Goal: Task Accomplishment & Management: Use online tool/utility

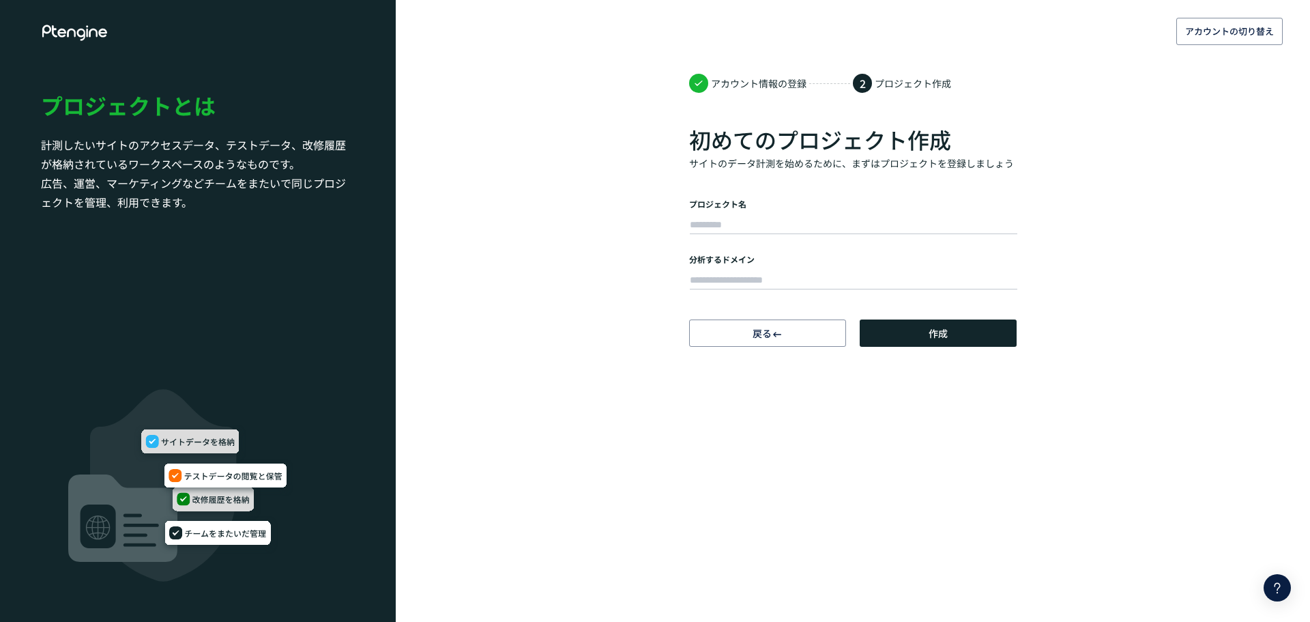
click at [709, 211] on div at bounding box center [853, 223] width 328 height 27
click at [710, 217] on input "text" at bounding box center [854, 225] width 328 height 19
type input "**"
click at [750, 272] on input "text" at bounding box center [854, 280] width 328 height 19
paste input "**********"
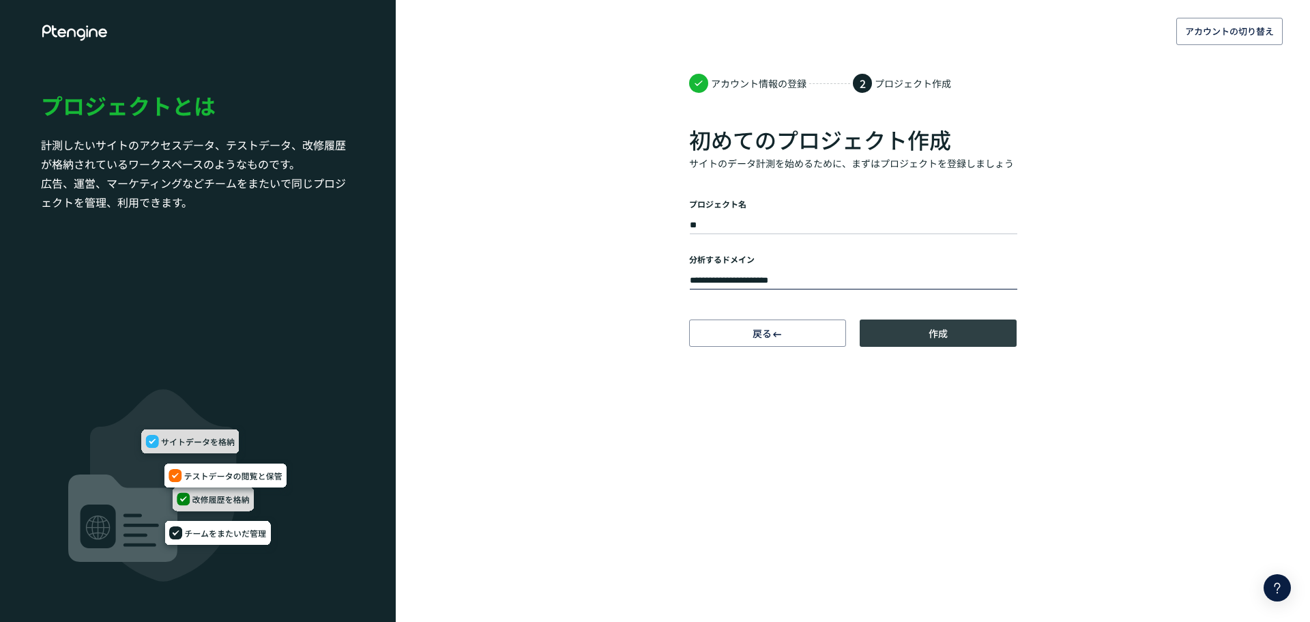
type input "**********"
click at [923, 334] on button "作成" at bounding box center [938, 332] width 157 height 27
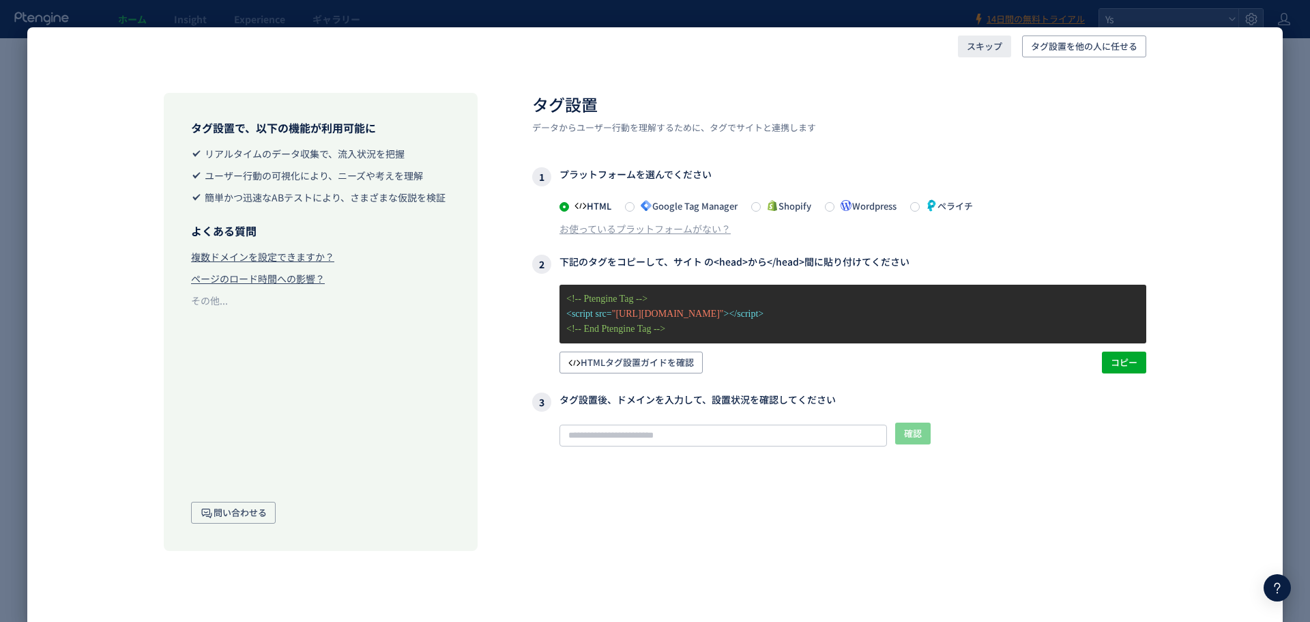
click at [986, 48] on span "スキップ" at bounding box center [984, 46] width 35 height 22
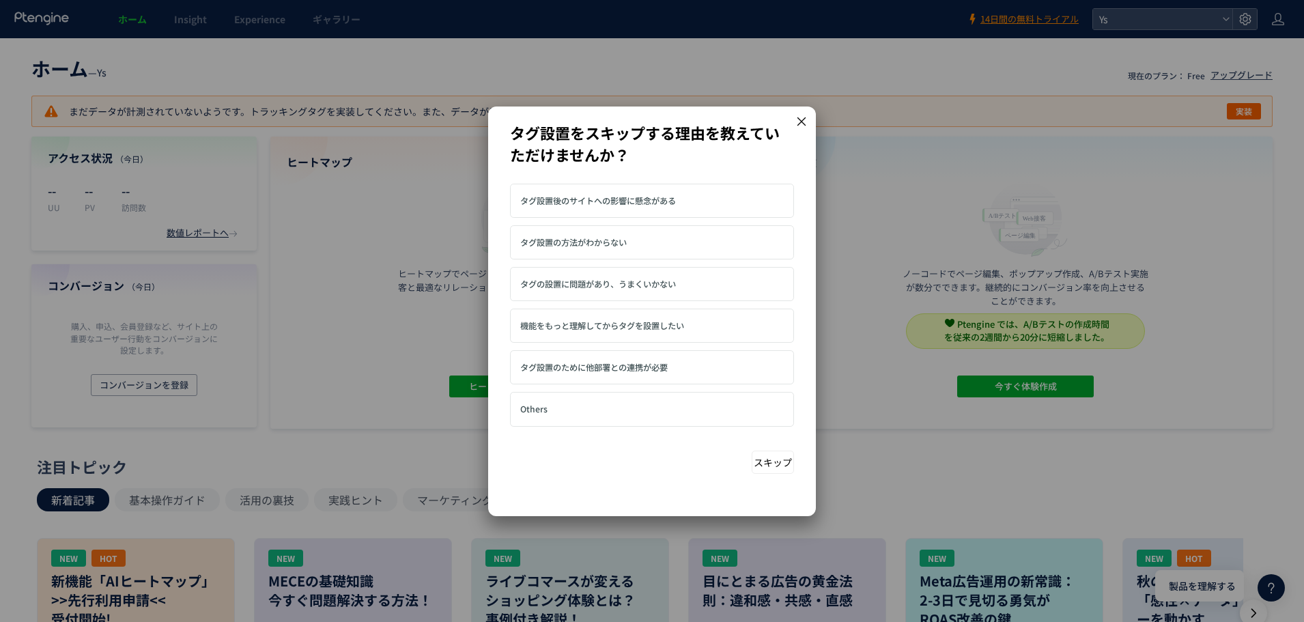
click at [801, 118] on icon at bounding box center [801, 121] width 12 height 12
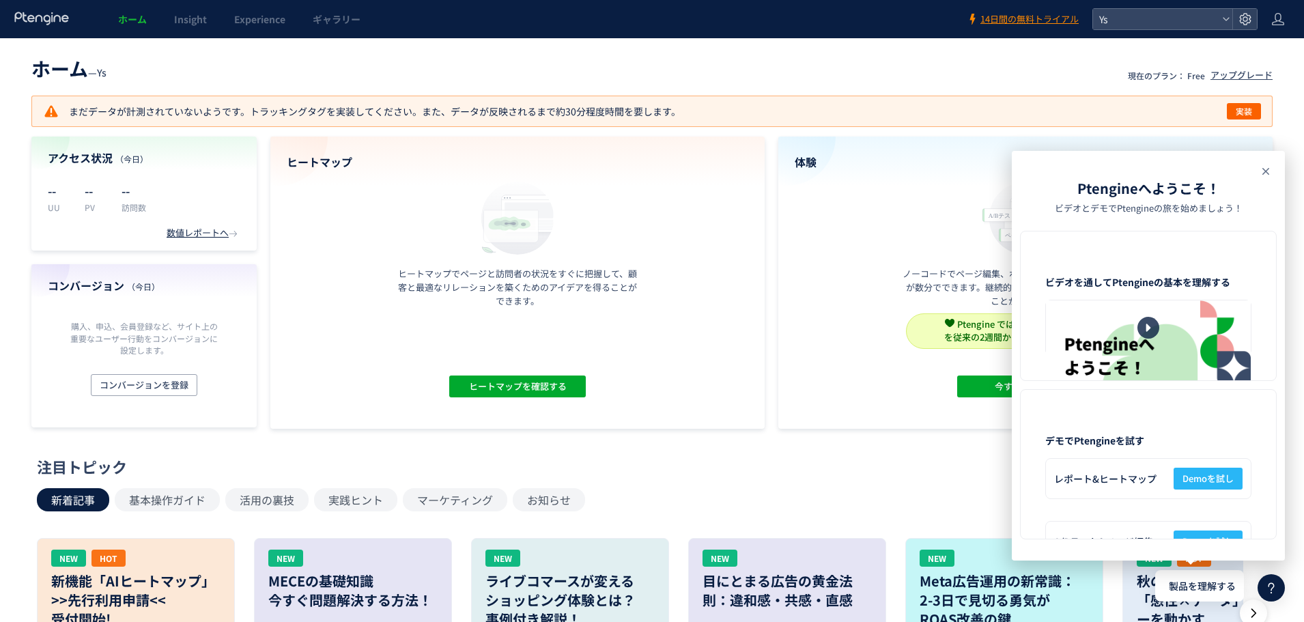
click at [1264, 169] on icon at bounding box center [1265, 171] width 16 height 16
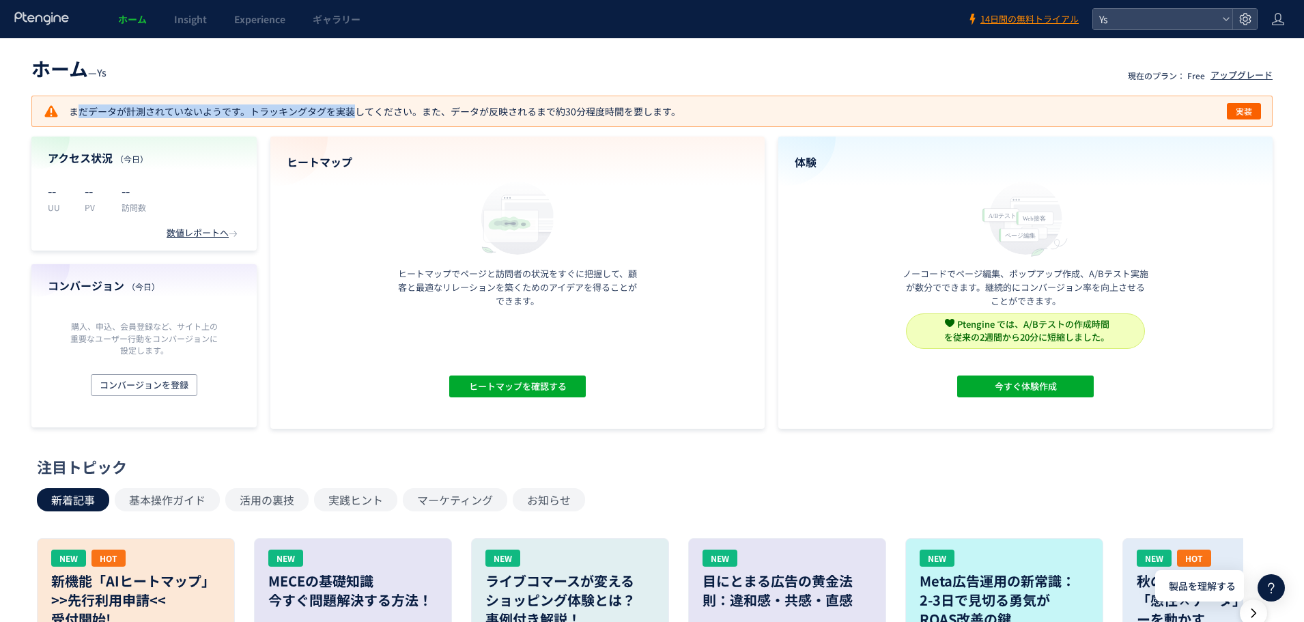
drag, startPoint x: 414, startPoint y: 108, endPoint x: 346, endPoint y: 106, distance: 68.3
click at [346, 106] on div "まだデータが計測されていないようです。トラッキングタグを実装してください。また、データが反映されるまで約30分程度時間を要します。 実装" at bounding box center [652, 111] width 1218 height 16
click at [652, 108] on p "まだデータが計測されていないようです。トラッキングタグを実装してください。また、データが反映されるまで約30分程度時間を要します。" at bounding box center [361, 111] width 637 height 16
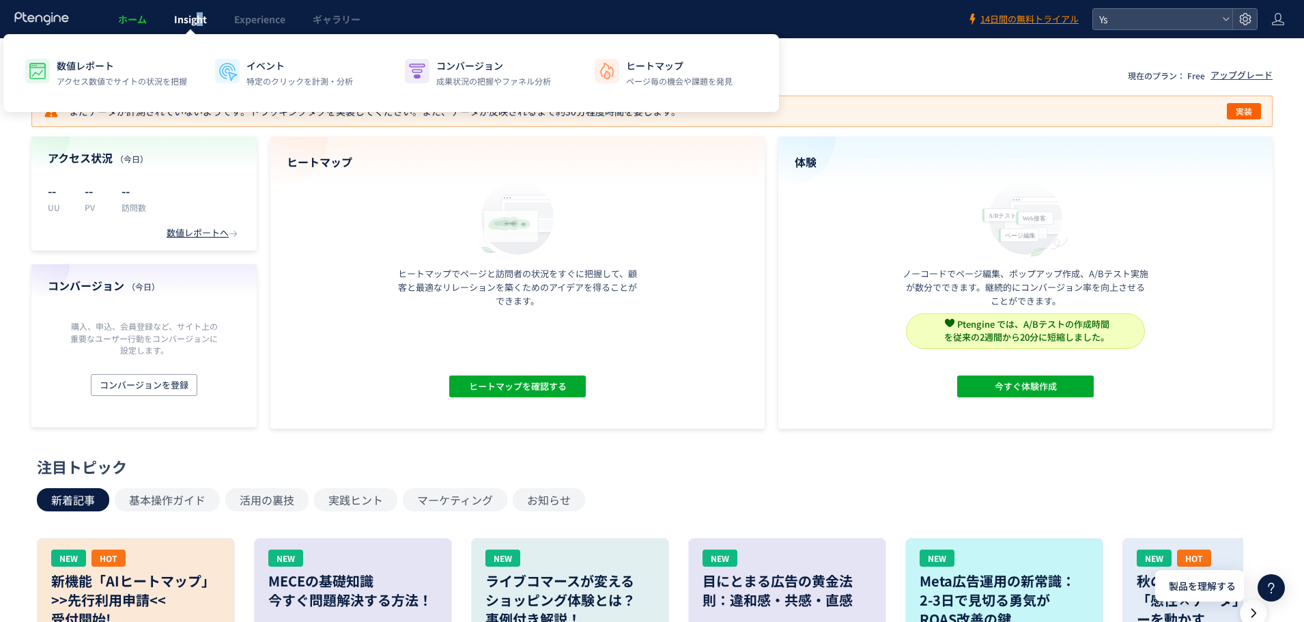
click at [199, 16] on span "Insight" at bounding box center [190, 19] width 33 height 14
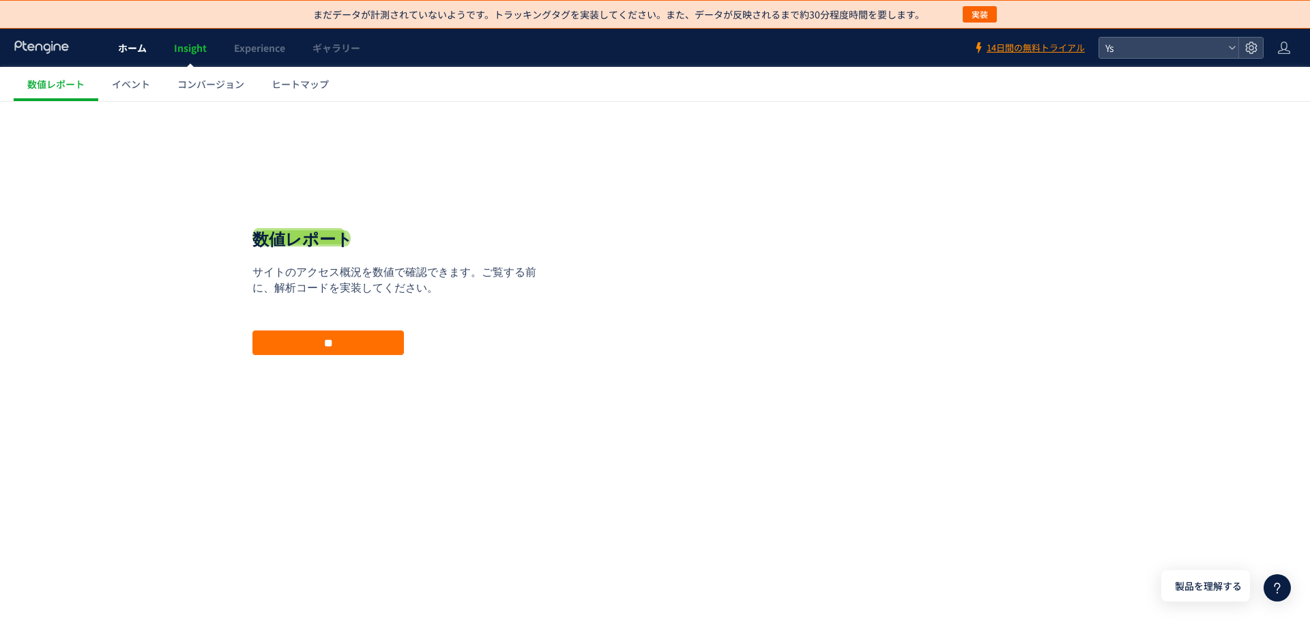
click at [128, 38] on link "ホーム" at bounding box center [132, 48] width 56 height 38
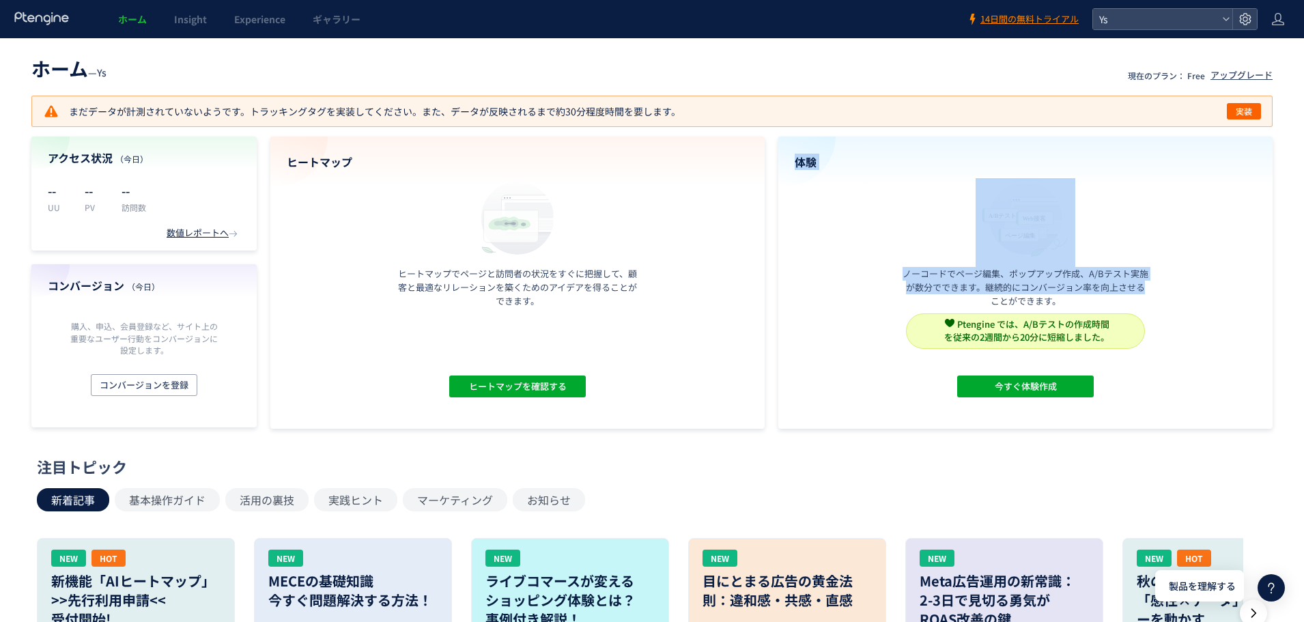
drag, startPoint x: 1179, startPoint y: 287, endPoint x: 901, endPoint y: 222, distance: 285.8
click at [902, 224] on div "体験 ノーコードでページ編集、ポップアップ作成、A/Bテスト実施が数分でできます。継続的にコンバージョン率を向上させることができます。 Ptengine では…" at bounding box center [1025, 282] width 494 height 292
click at [897, 218] on div "体験 ノーコードでページ編集、ポップアップ作成、A/Bテスト実施が数分でできます。継続的にコンバージョン率を向上させることができます。 Ptengine では…" at bounding box center [1025, 282] width 494 height 292
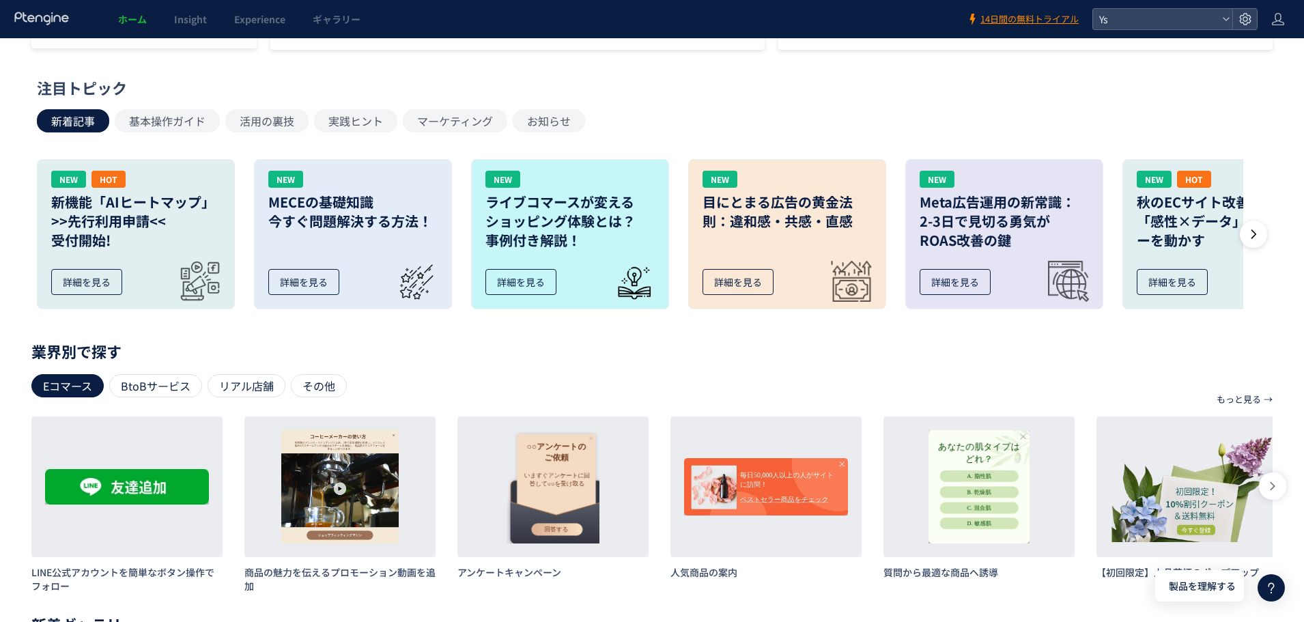
scroll to position [409, 0]
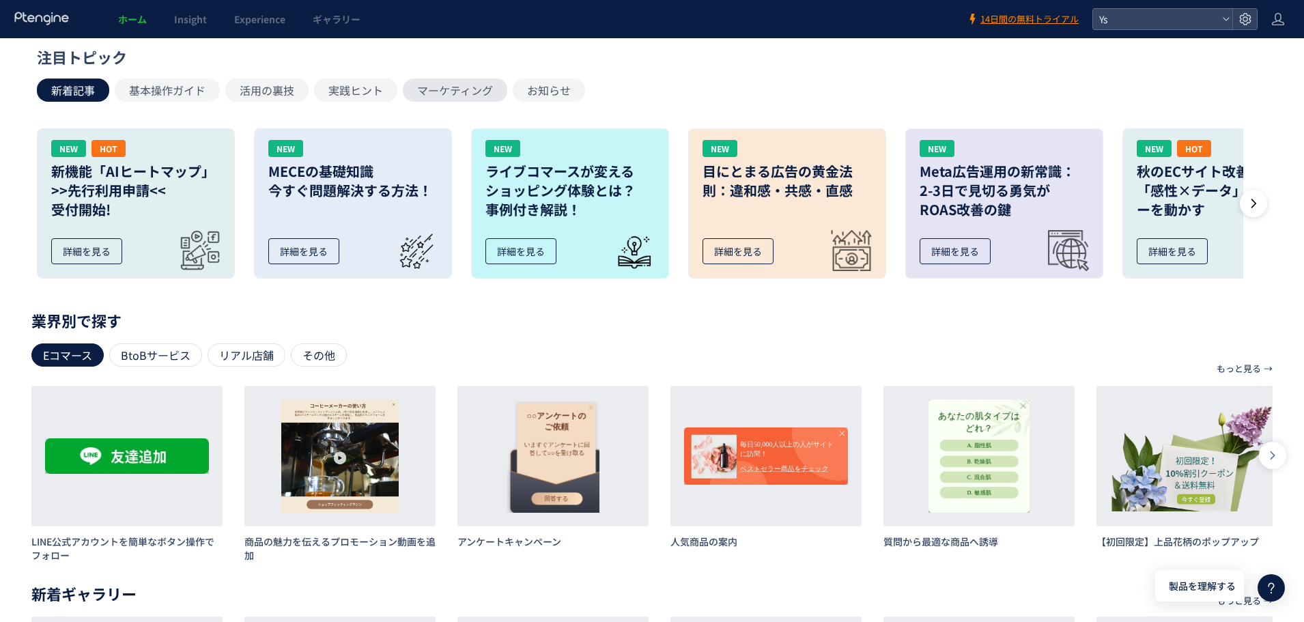
click at [472, 96] on button "マーケティング" at bounding box center [455, 89] width 104 height 23
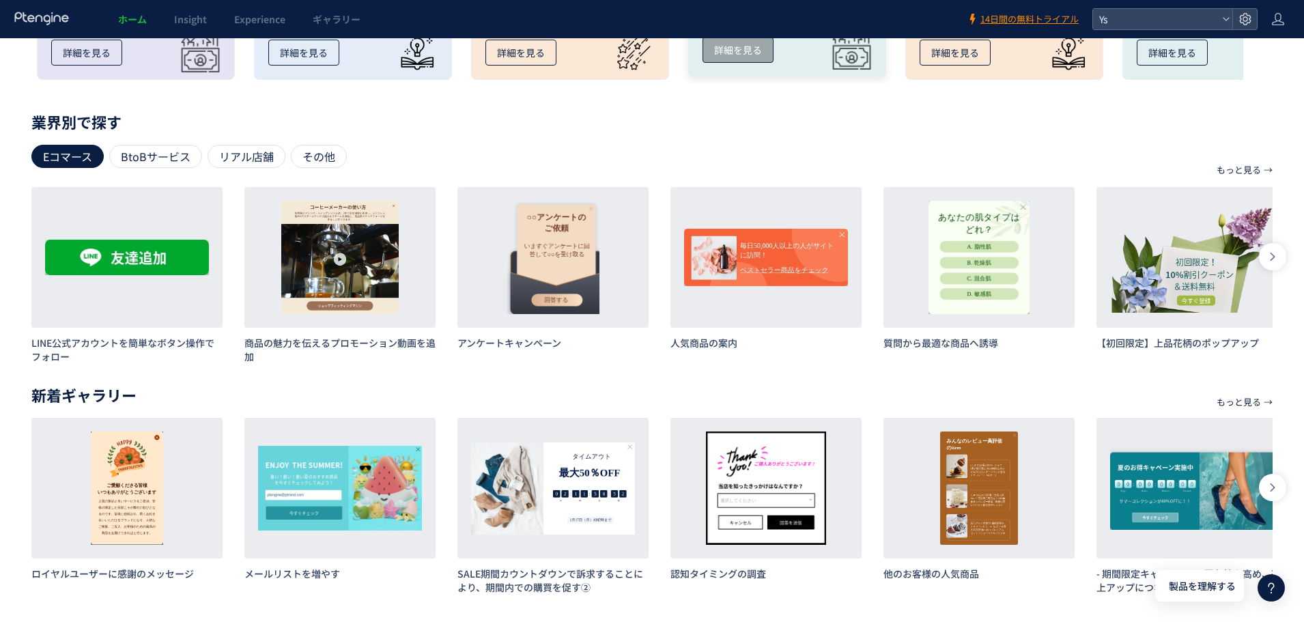
scroll to position [0, 0]
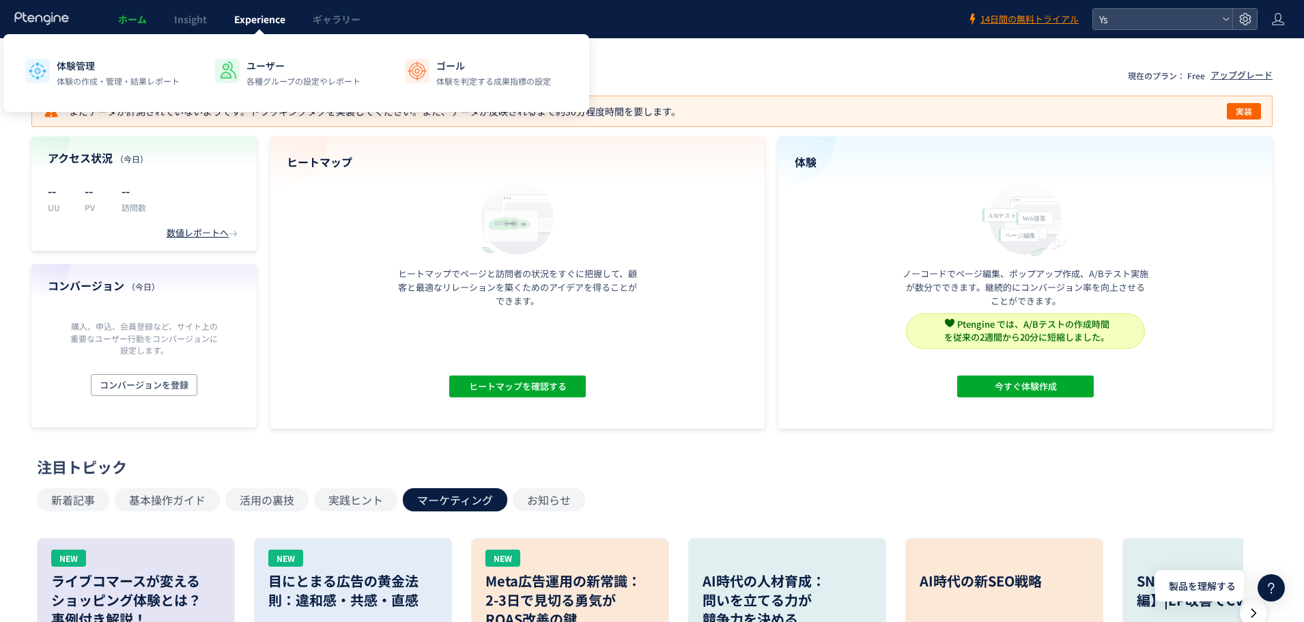
click at [273, 23] on span "Experience" at bounding box center [259, 19] width 51 height 14
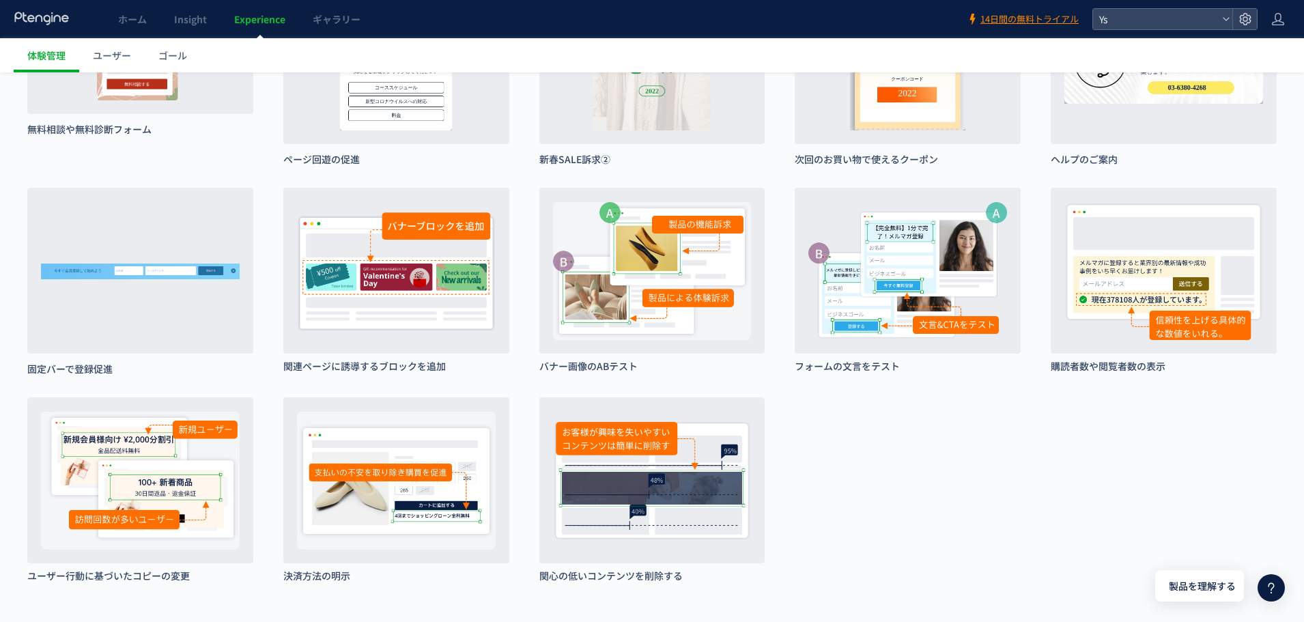
scroll to position [856, 0]
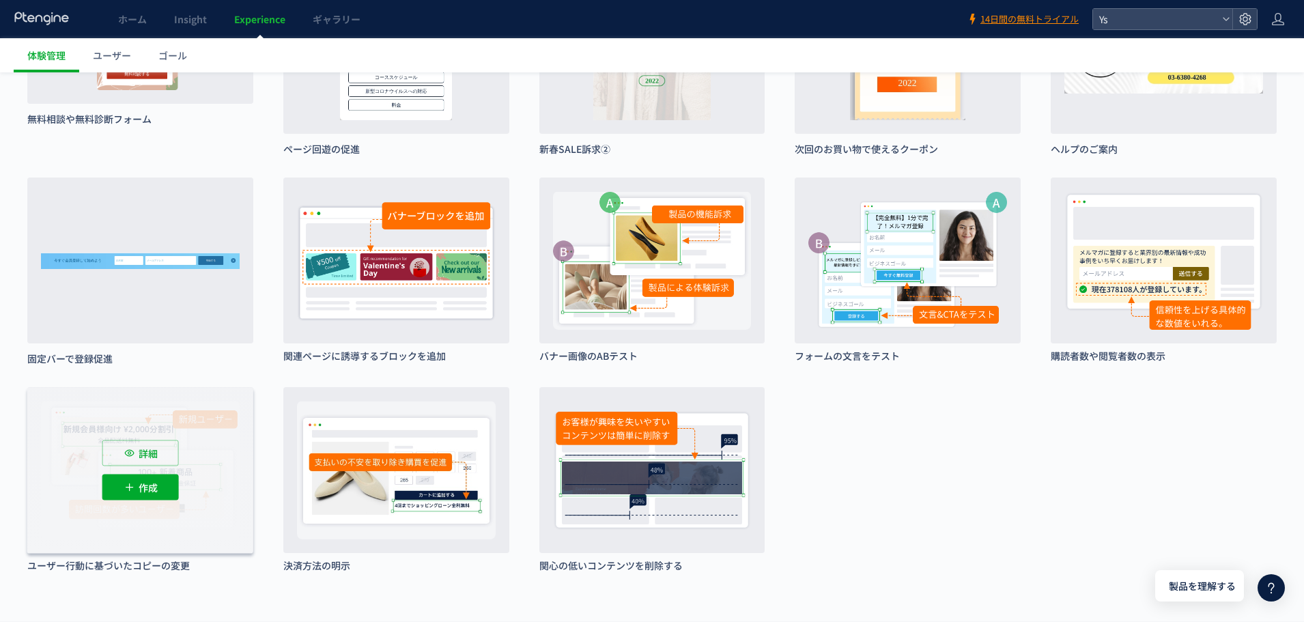
click at [148, 466] on div "詳細 作成" at bounding box center [140, 470] width 226 height 166
click at [149, 457] on p "詳細" at bounding box center [148, 453] width 19 height 26
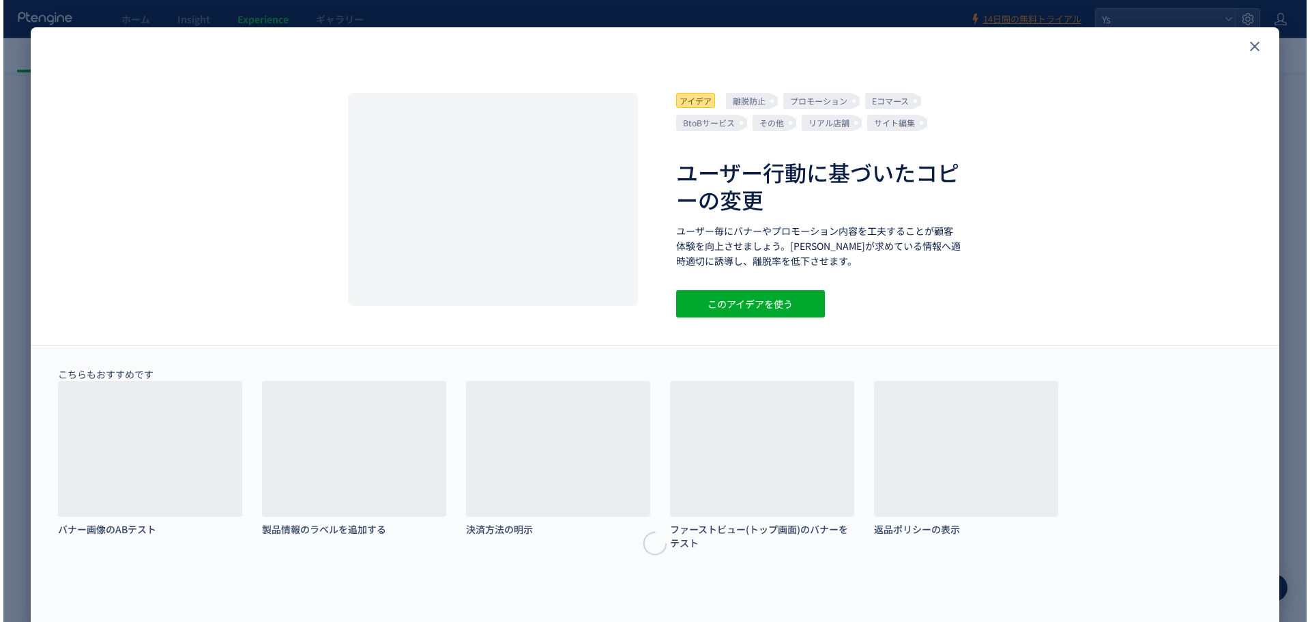
scroll to position [649, 0]
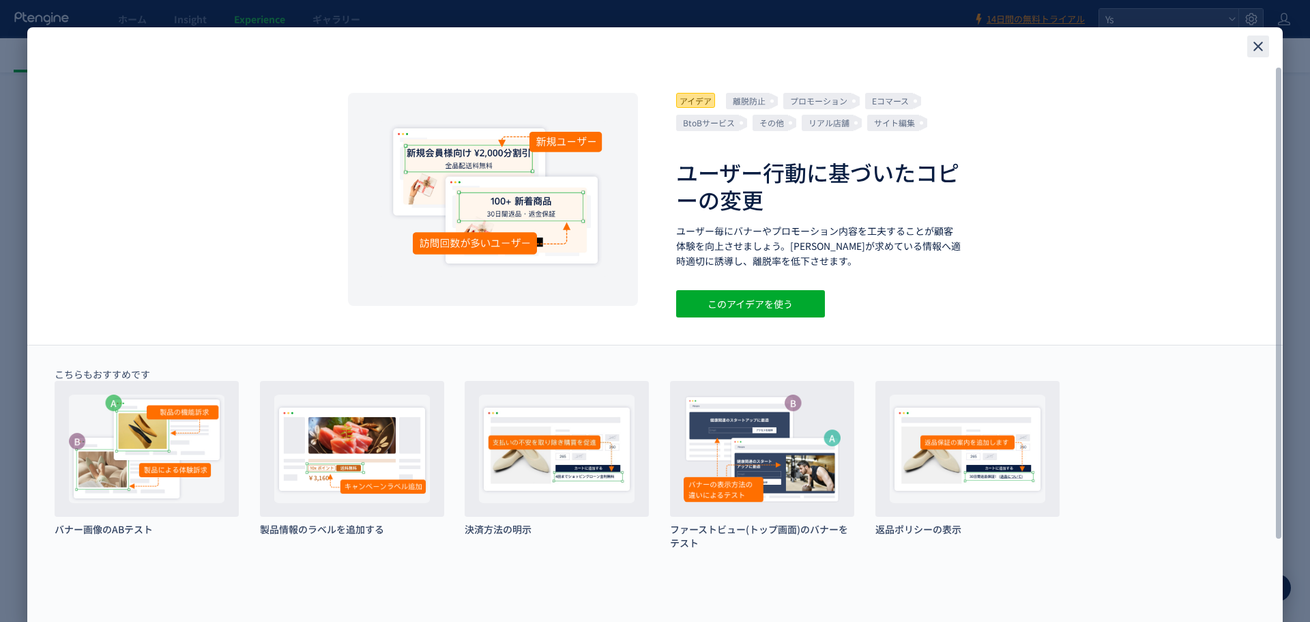
click at [1269, 46] on div "close" at bounding box center [1259, 46] width 22 height 22
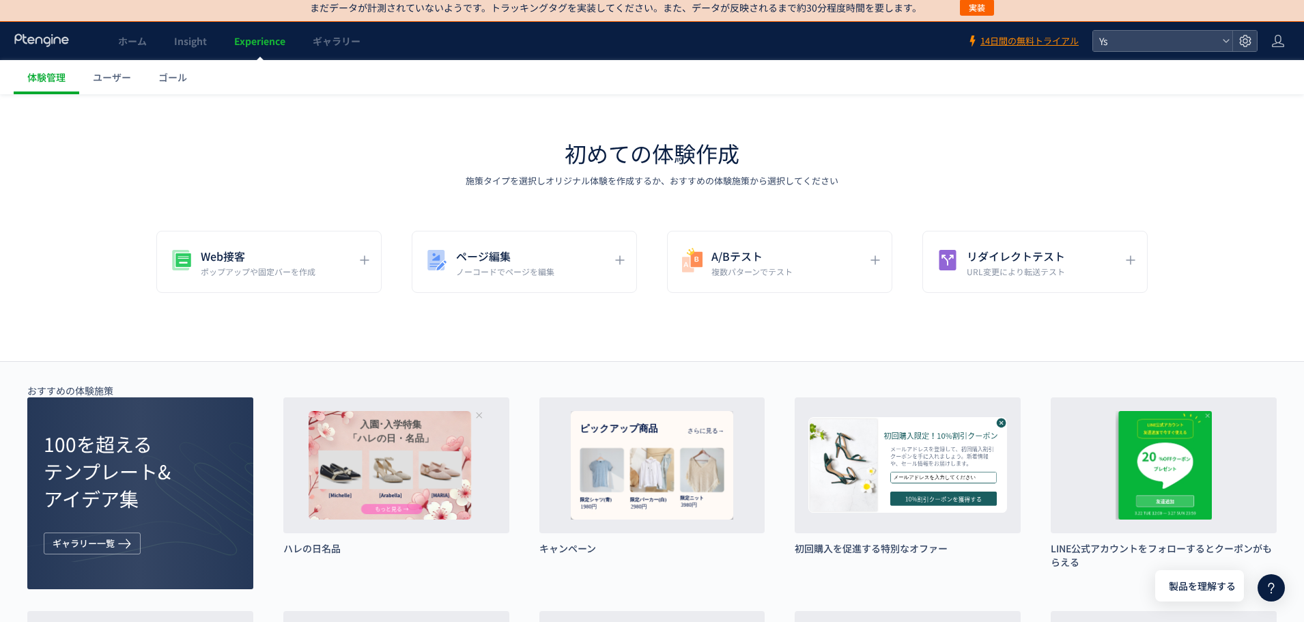
scroll to position [0, 0]
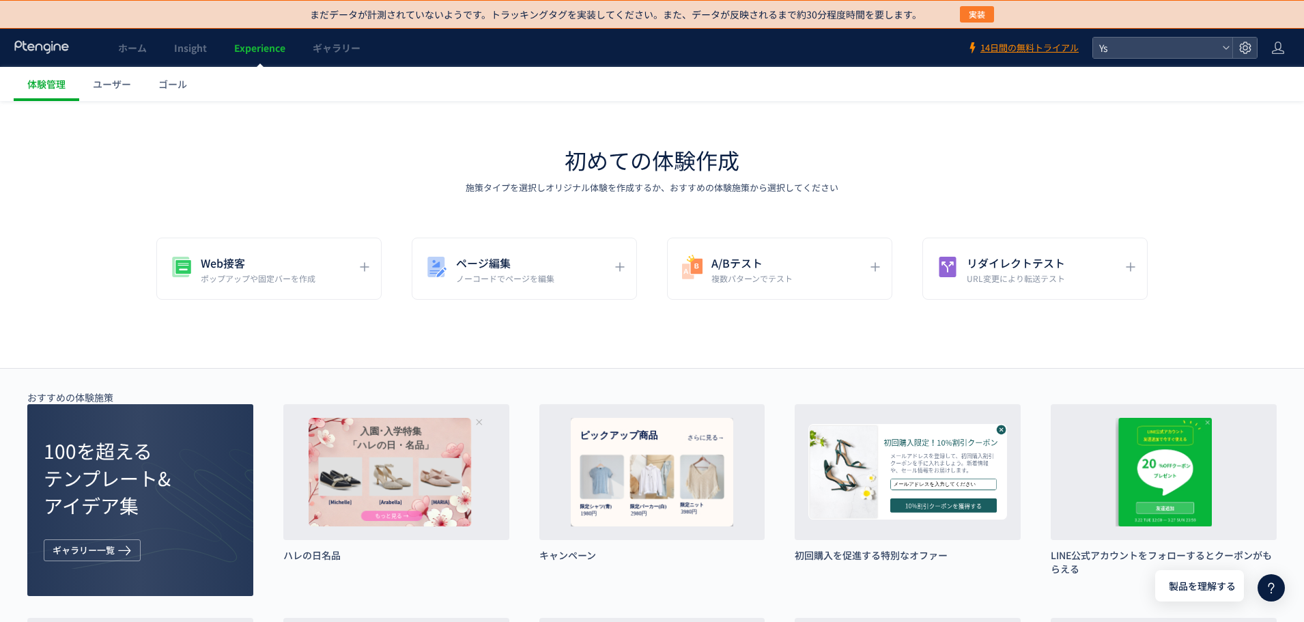
click at [983, 9] on span "実装" at bounding box center [976, 14] width 16 height 16
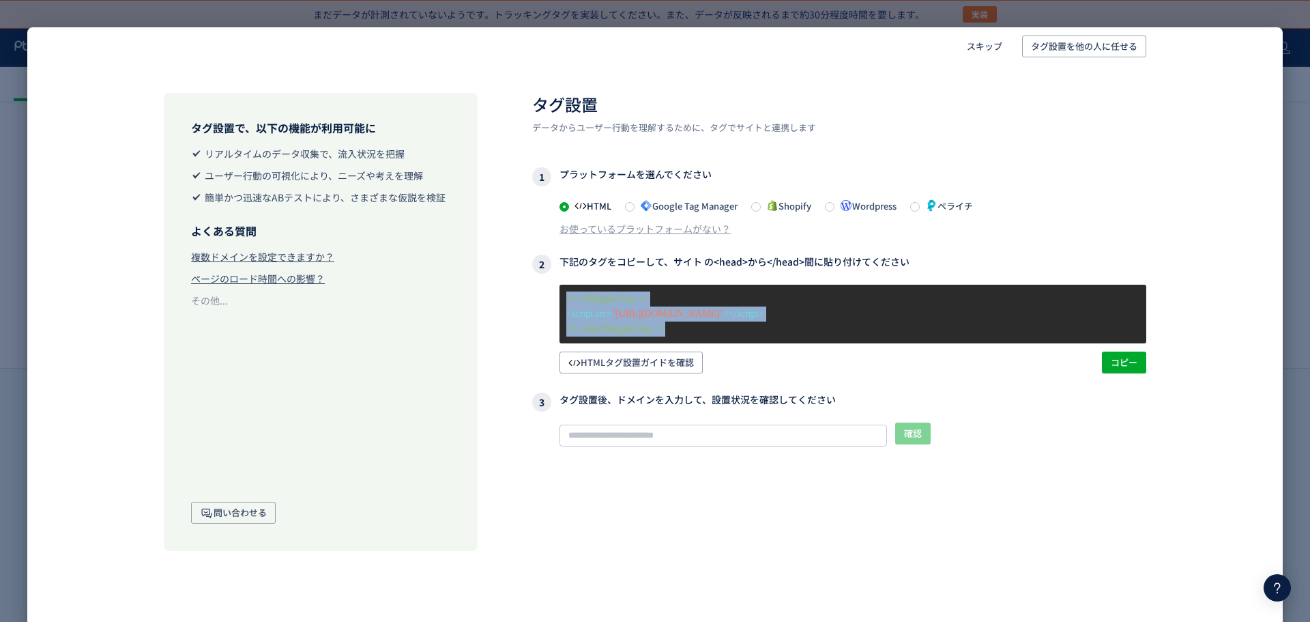
drag, startPoint x: 697, startPoint y: 328, endPoint x: 562, endPoint y: 298, distance: 138.3
click at [562, 298] on div "<!-- Ptengine Tag --> <script src= "[URL][DOMAIN_NAME]" ></script> <!-- End Pte…" at bounding box center [853, 314] width 587 height 59
click at [831, 298] on p "<!-- Ptengine Tag -->" at bounding box center [852, 298] width 573 height 15
drag, startPoint x: 635, startPoint y: 318, endPoint x: 557, endPoint y: 297, distance: 80.6
click at [557, 297] on div "<!-- Ptengine Tag --> <script src= "[URL][DOMAIN_NAME]" ></script> <!-- End Pte…" at bounding box center [839, 329] width 614 height 89
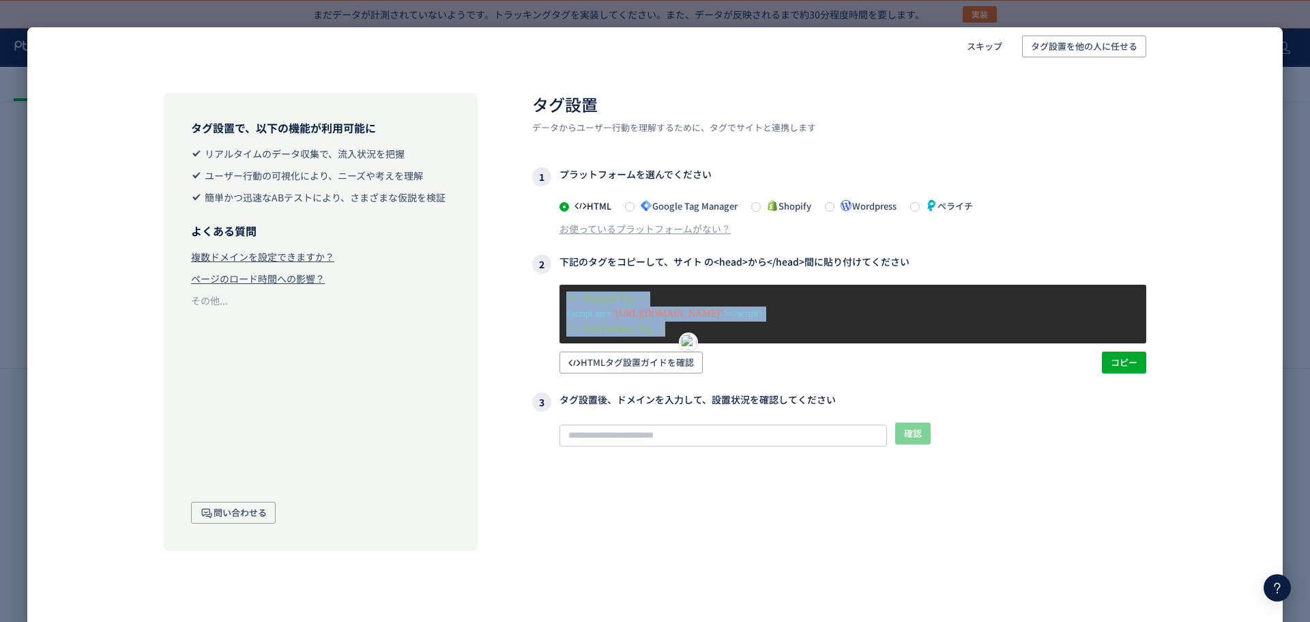
click at [885, 294] on p "<!-- Ptengine Tag -->" at bounding box center [852, 298] width 573 height 15
click at [1246, 15] on div "スキップ タグ設置を他の人に任せる タグ設置で、以下の機能が利用可能に リアルタイムのデータ収集で、流入状況を把握 ユーザー行動の可視化により、ニーズや考えを…" at bounding box center [655, 311] width 1310 height 622
click at [717, 207] on span "Google Tag Manager" at bounding box center [686, 205] width 103 height 13
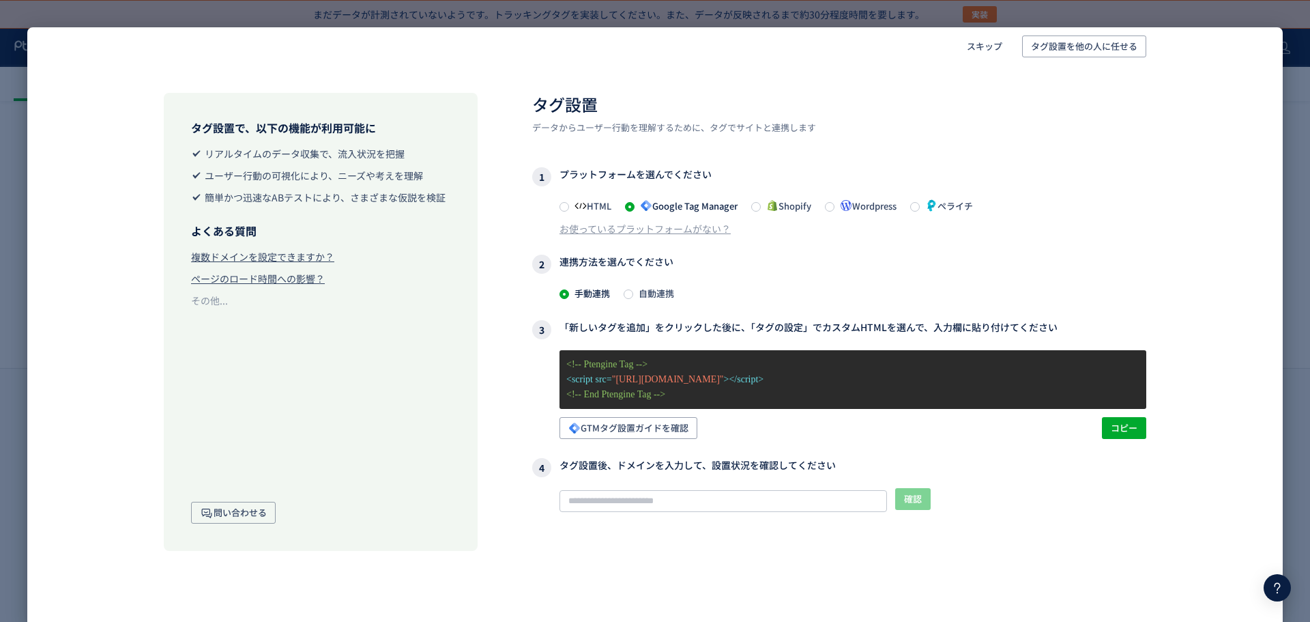
click at [638, 301] on div "タグ設置 データからユーザー行動を理解するために、タグでサイトと連携します 1 プラットフォームを選んでください HTML Google Tag Manage…" at bounding box center [839, 355] width 614 height 524
click at [629, 298] on span at bounding box center [629, 294] width 10 height 10
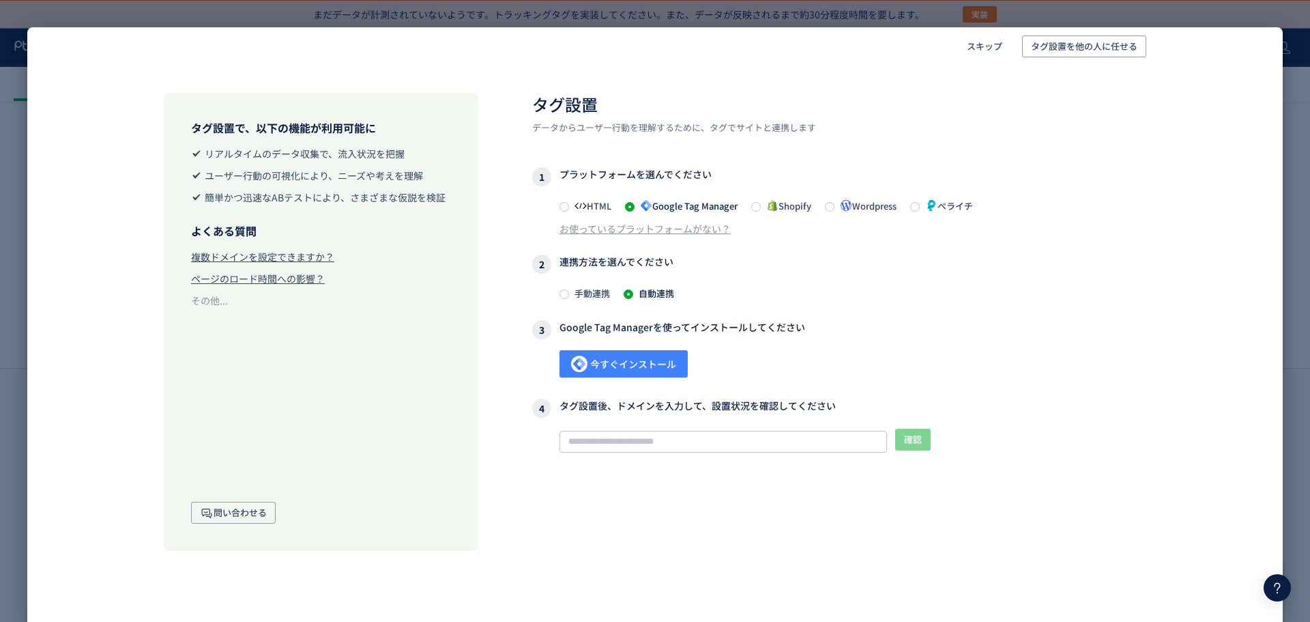
click at [629, 360] on span "今すぐインストール" at bounding box center [623, 363] width 105 height 27
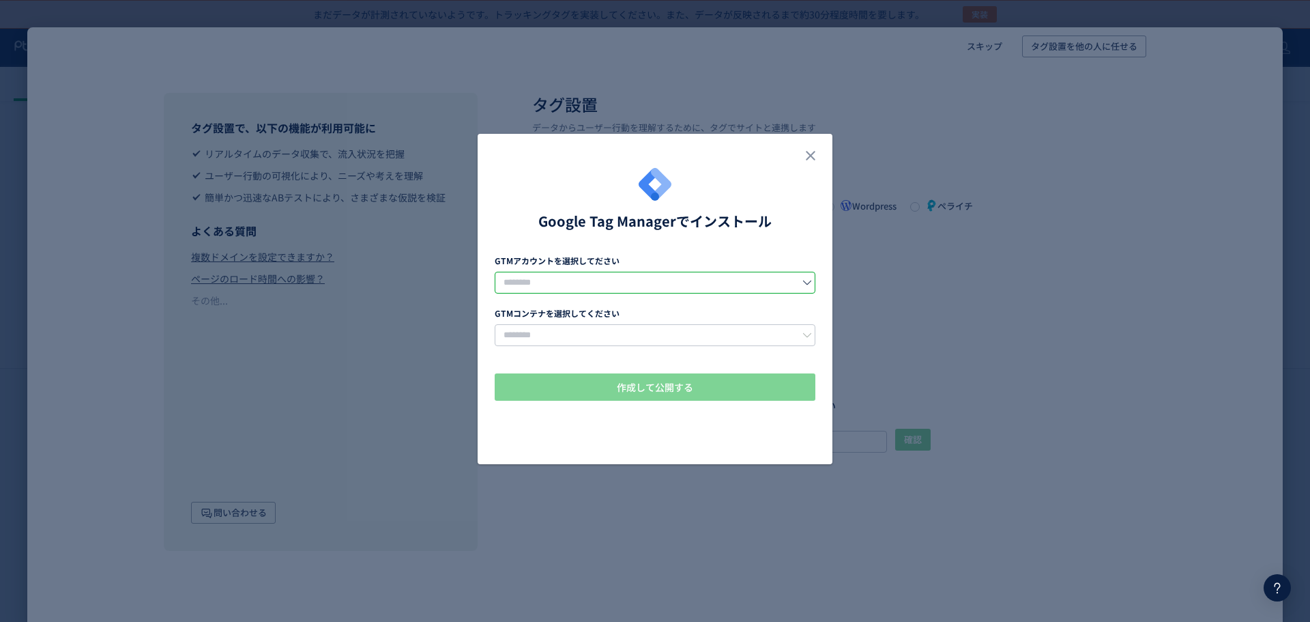
click at [639, 285] on input "dialog" at bounding box center [655, 283] width 321 height 22
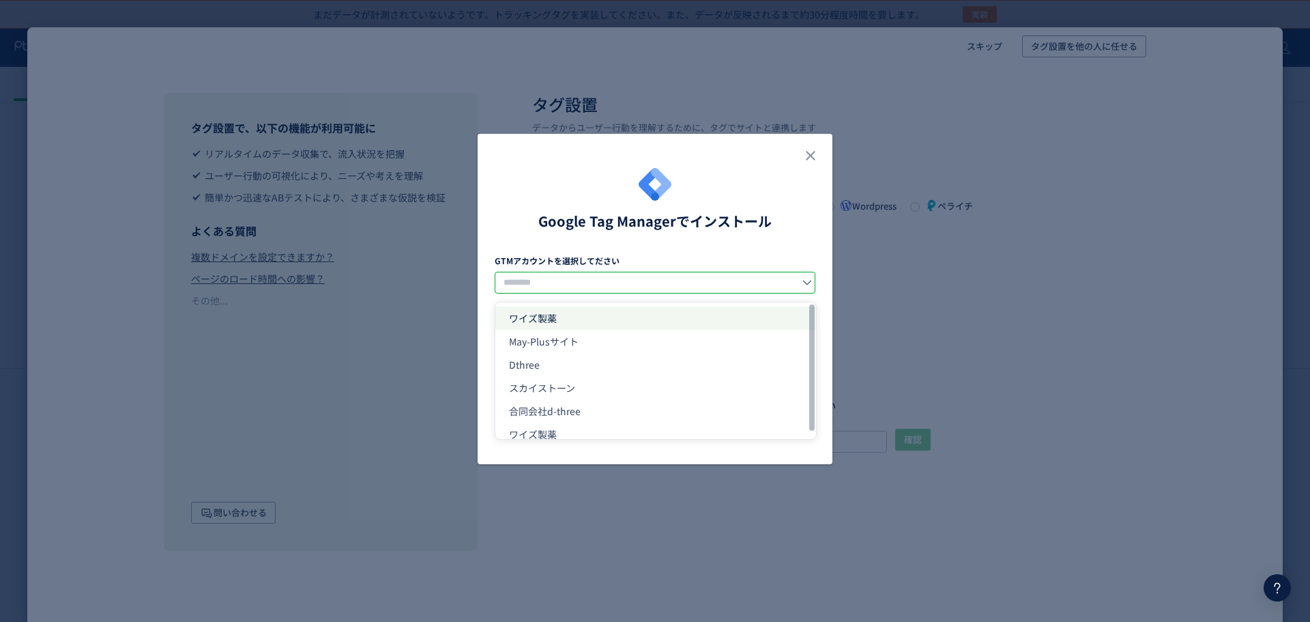
click at [605, 322] on li "ワイズ製薬" at bounding box center [655, 317] width 321 height 23
type input "*****"
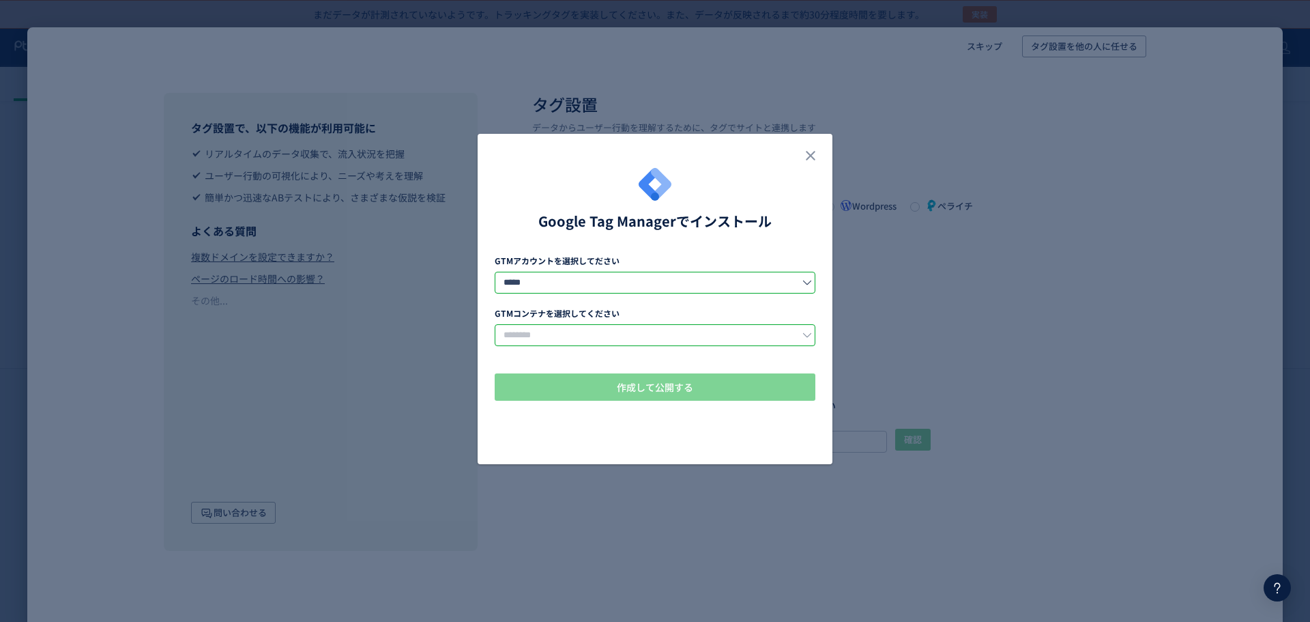
click at [613, 333] on input "dialog" at bounding box center [655, 335] width 321 height 22
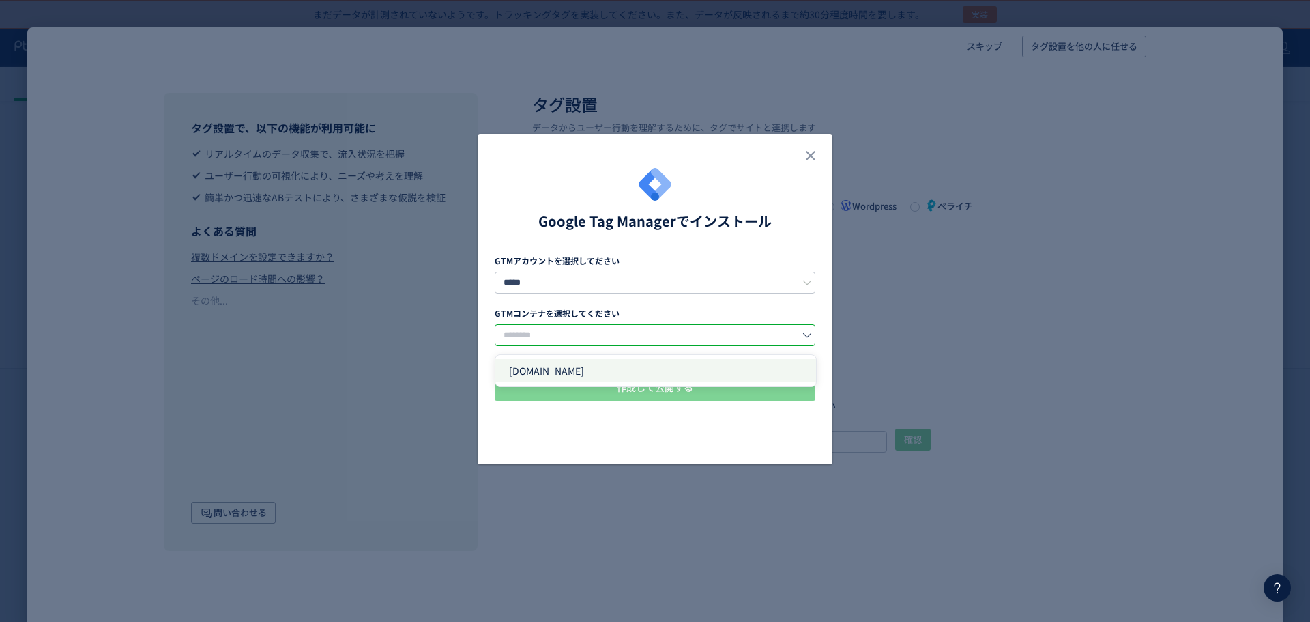
click at [603, 370] on li "[DOMAIN_NAME]" at bounding box center [655, 370] width 321 height 23
type input "**********"
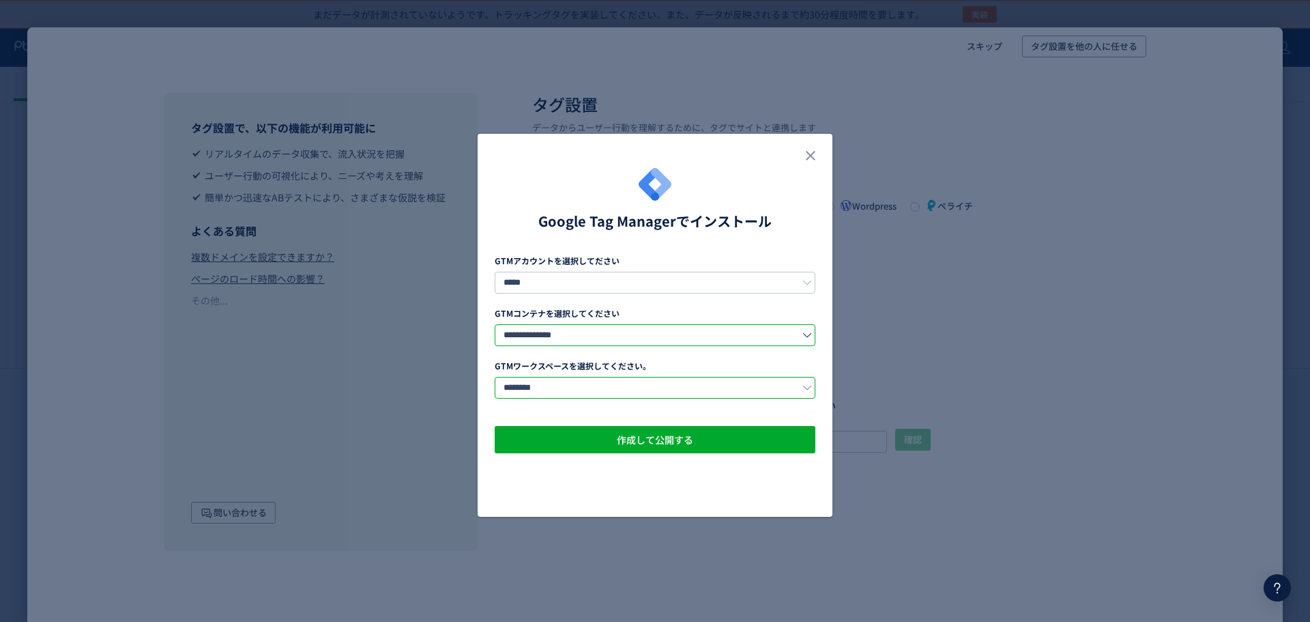
click at [636, 393] on input "********" at bounding box center [655, 388] width 321 height 22
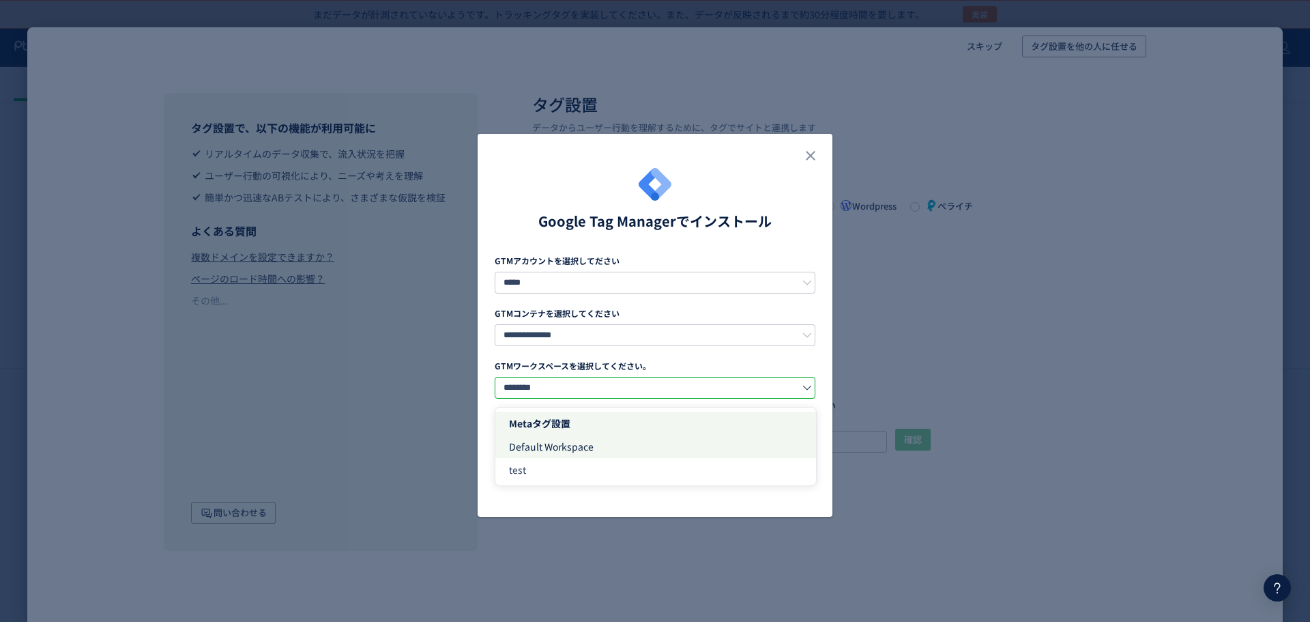
click at [622, 443] on li "Default Workspace" at bounding box center [655, 446] width 321 height 23
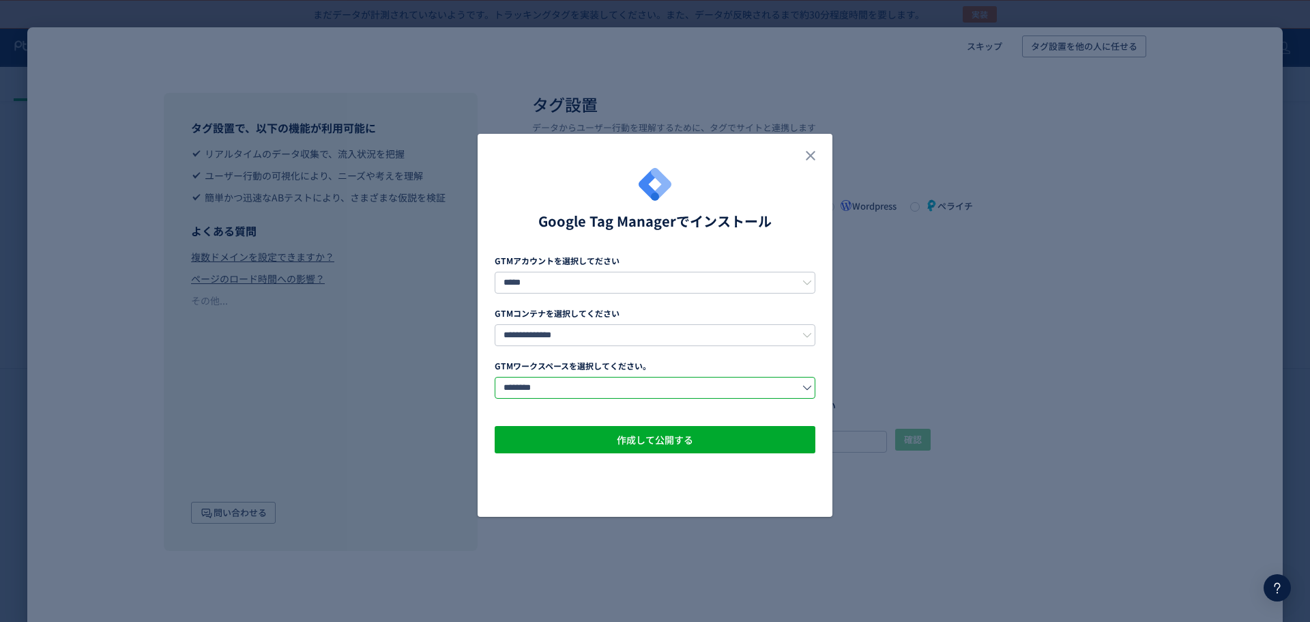
type input "**********"
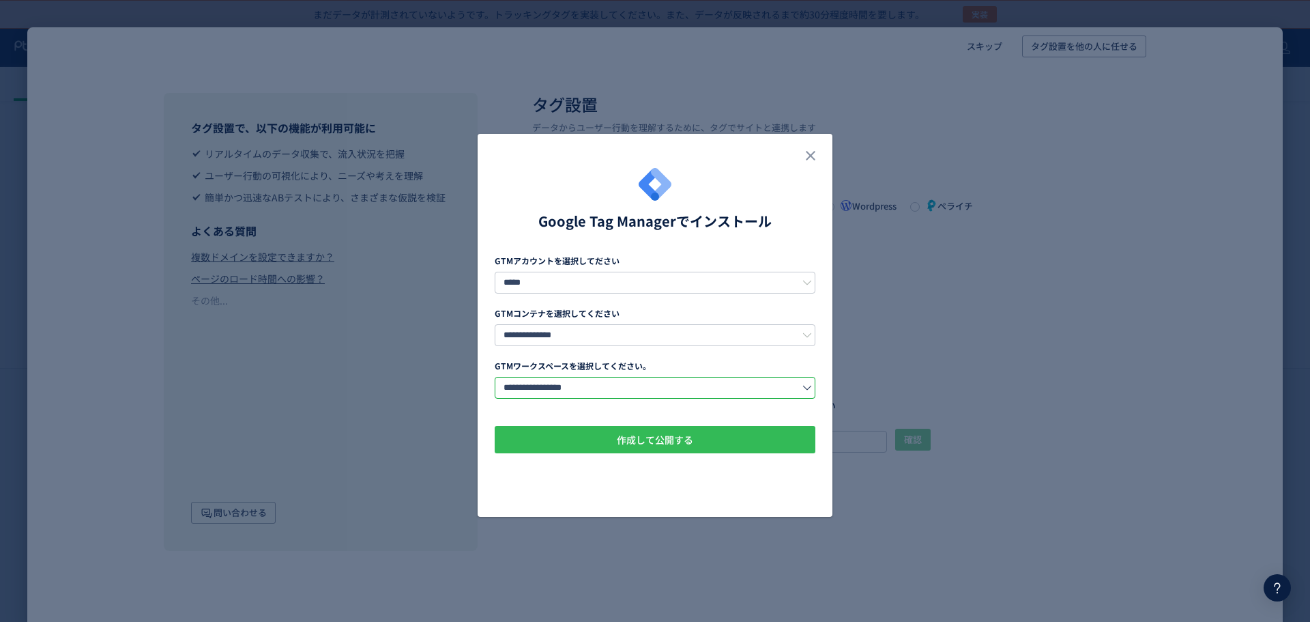
click at [654, 441] on span "作成して公開する" at bounding box center [655, 439] width 76 height 27
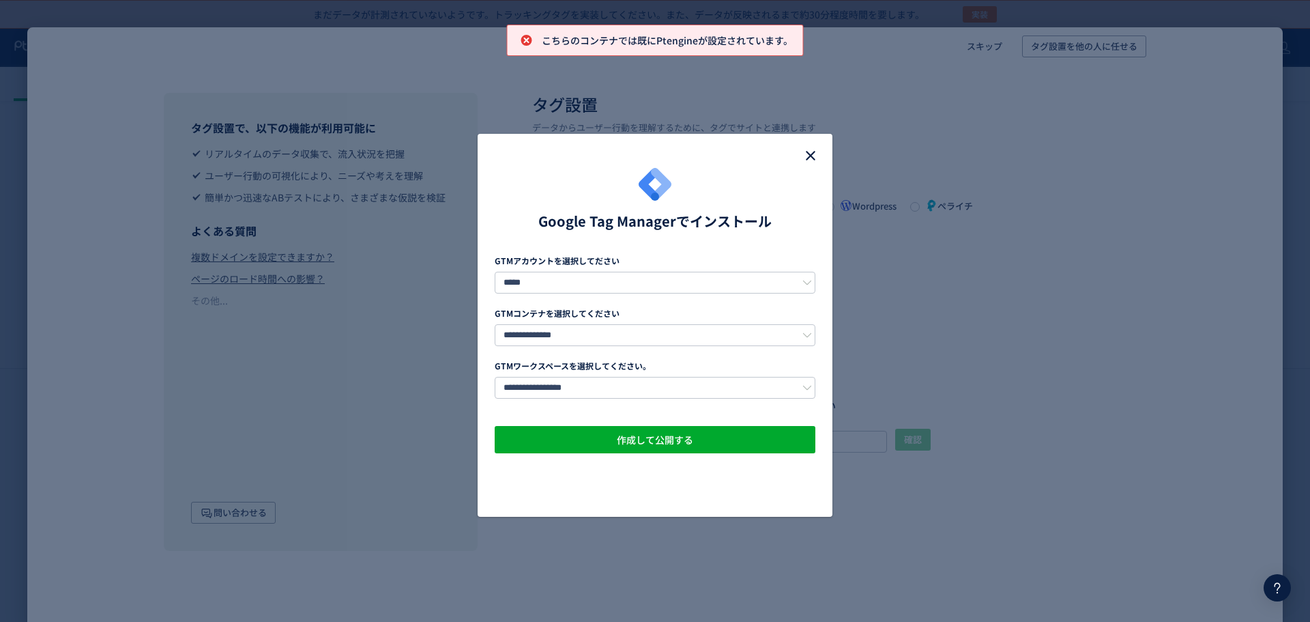
click at [809, 158] on use "close" at bounding box center [811, 156] width 10 height 10
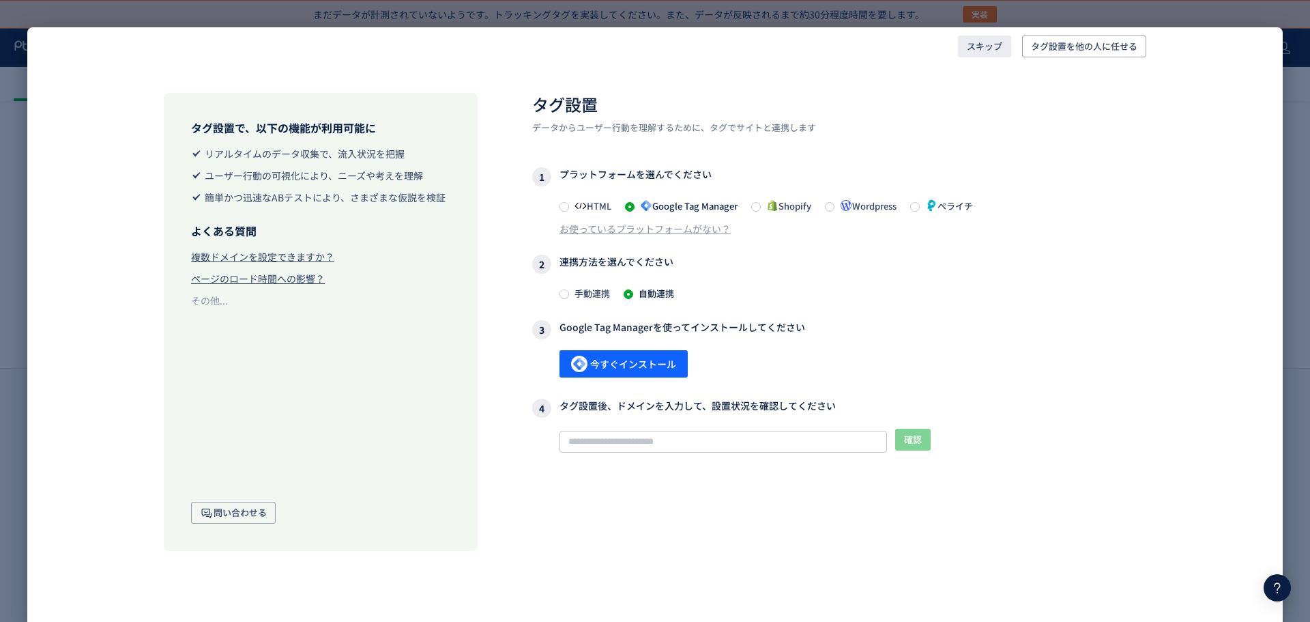
click at [980, 53] on span "スキップ" at bounding box center [984, 46] width 35 height 22
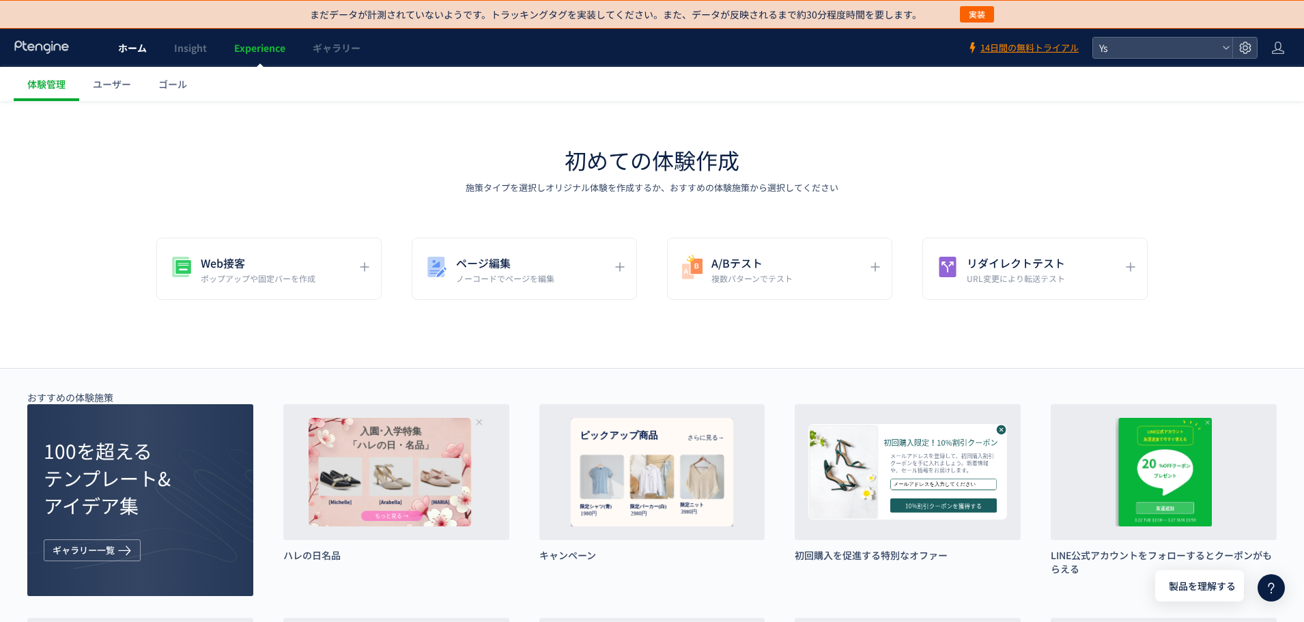
click at [136, 51] on span "ホーム" at bounding box center [132, 48] width 29 height 14
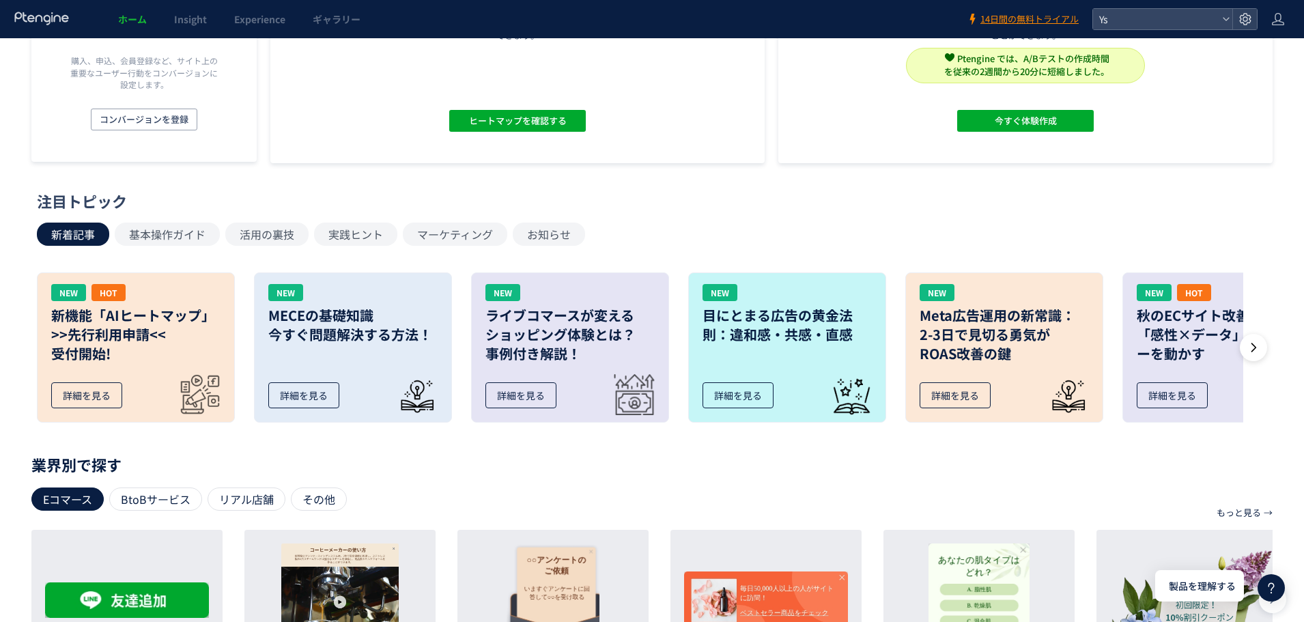
scroll to position [273, 0]
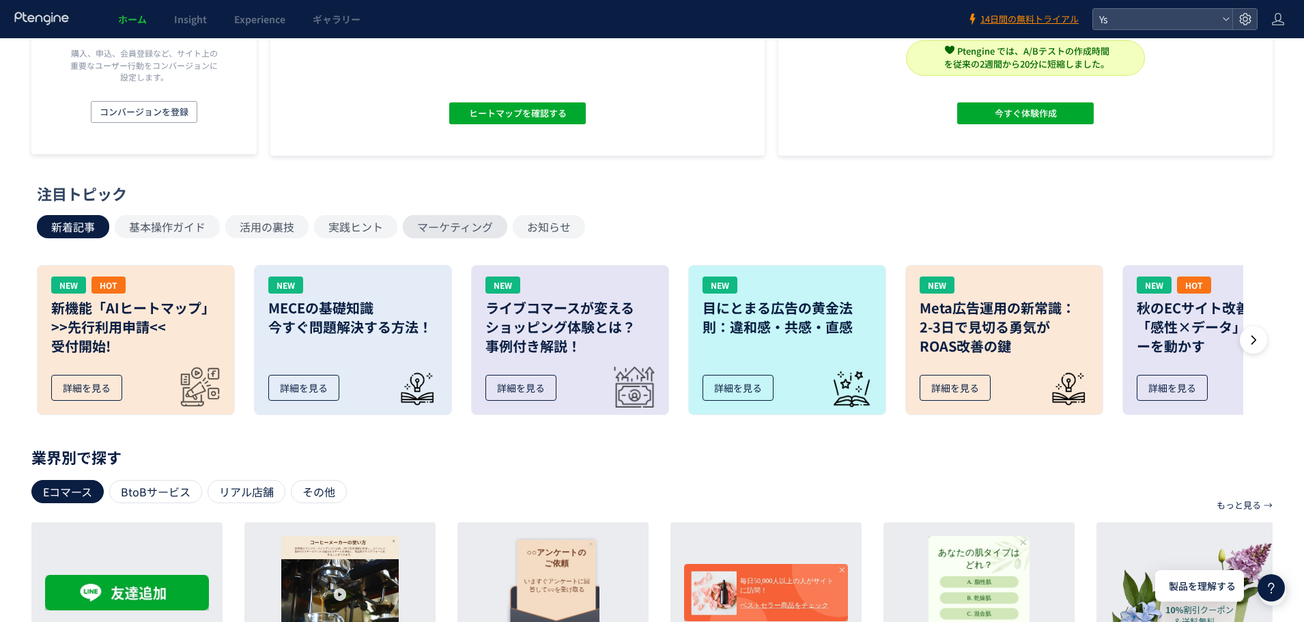
click at [459, 227] on button "マーケティング" at bounding box center [455, 226] width 104 height 23
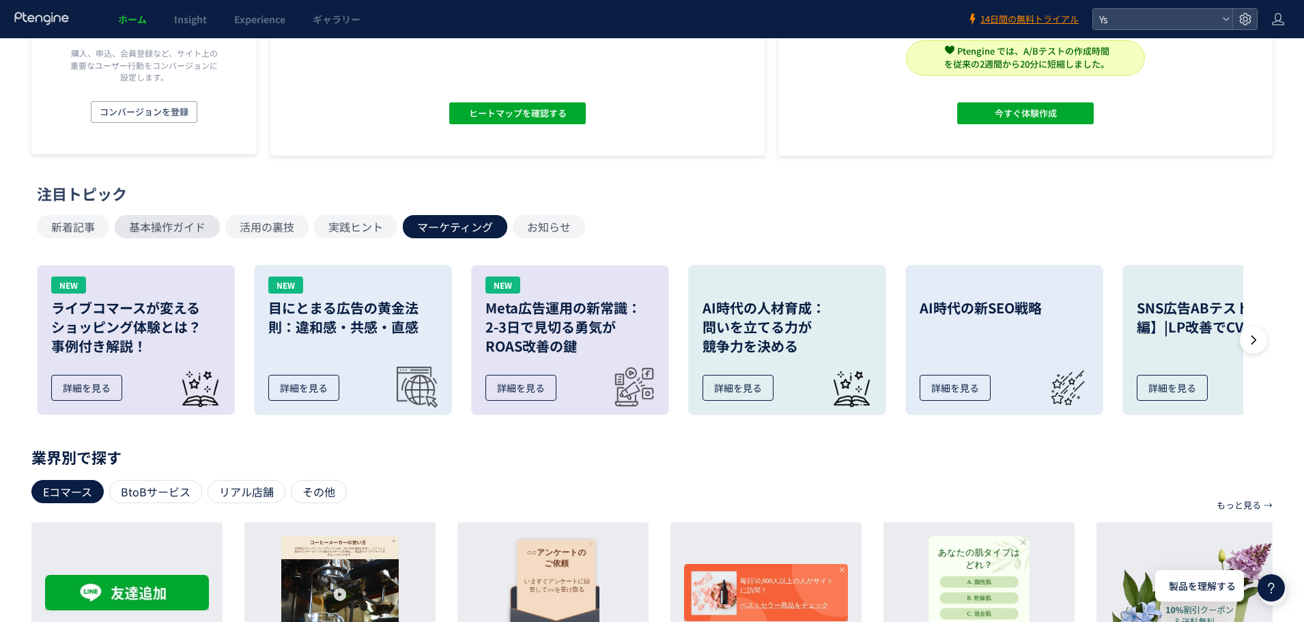
click at [158, 225] on button "基本操作ガイド" at bounding box center [167, 226] width 105 height 23
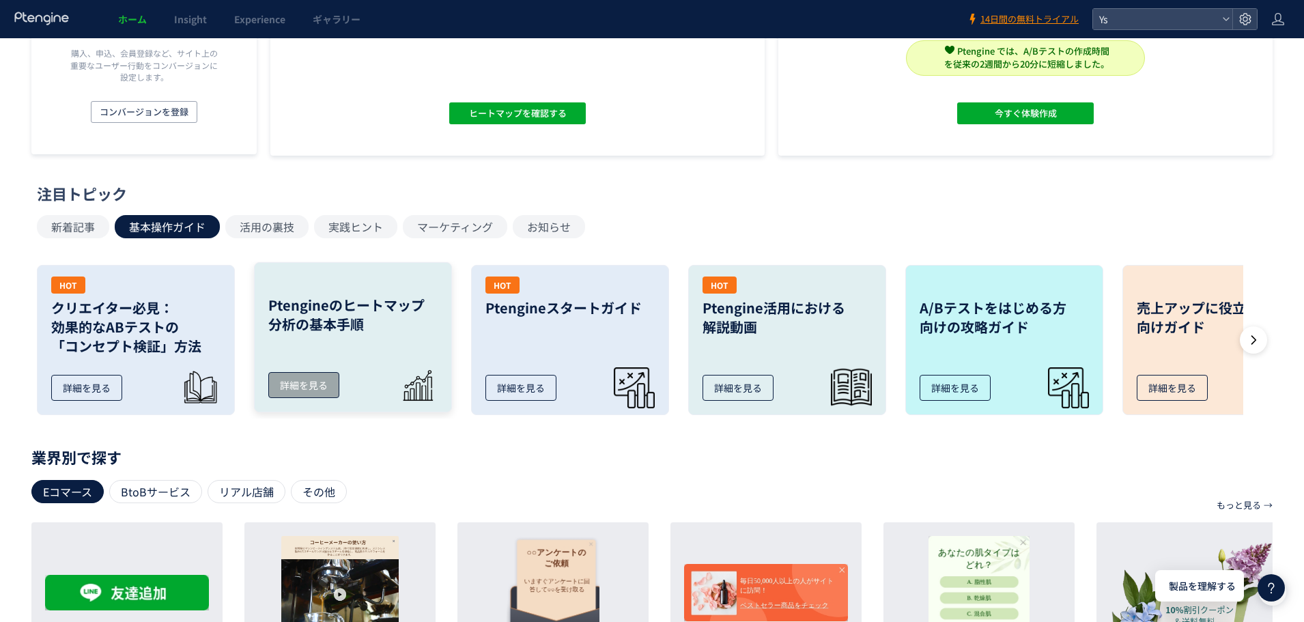
click at [306, 388] on div "詳細を見る" at bounding box center [303, 385] width 71 height 26
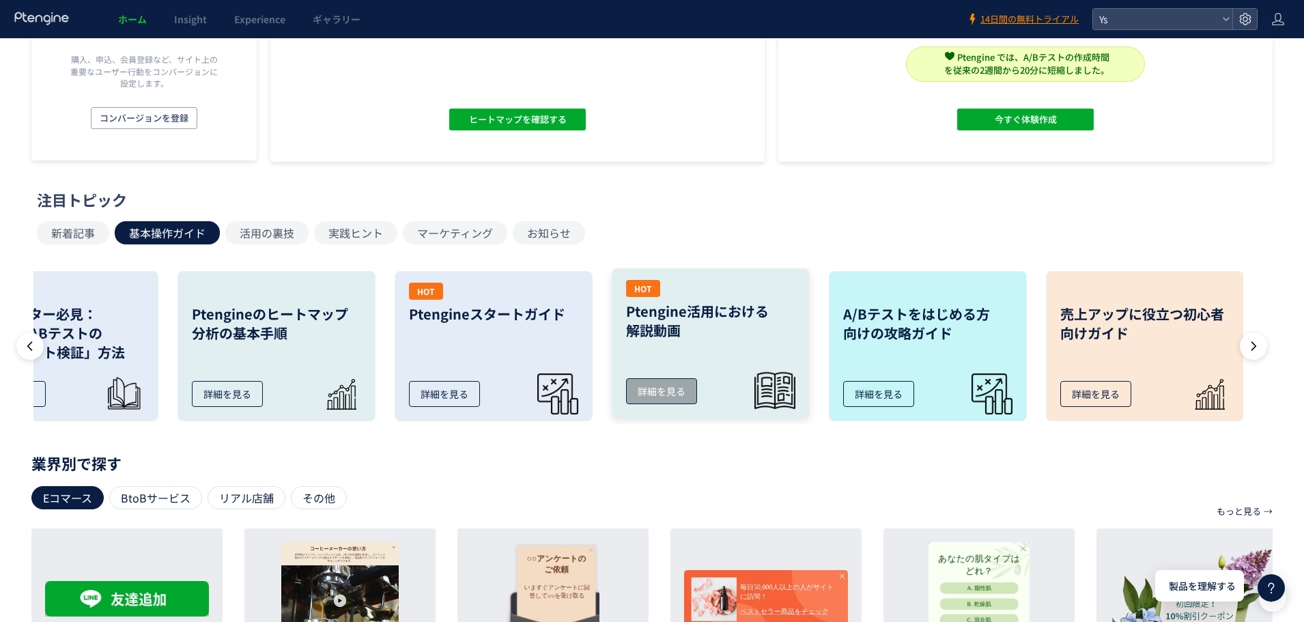
scroll to position [0, 81]
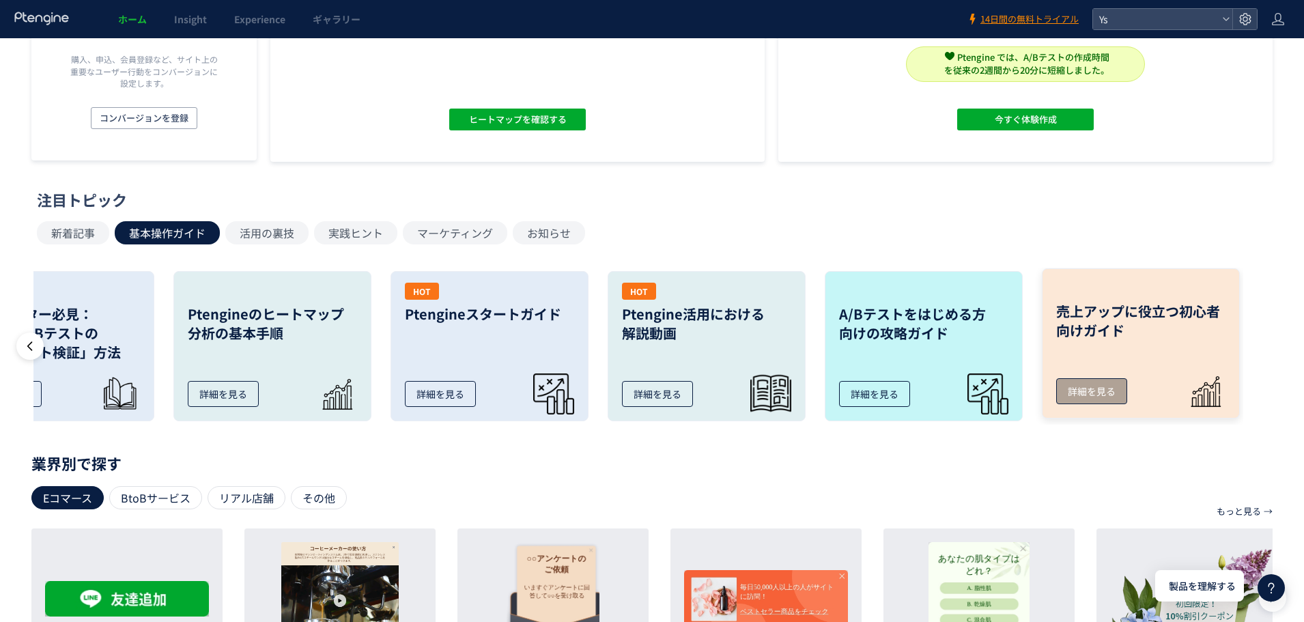
click at [1054, 300] on link "売上アップに役立つ初心者向けガイド 詳細を見る" at bounding box center [1140, 343] width 198 height 150
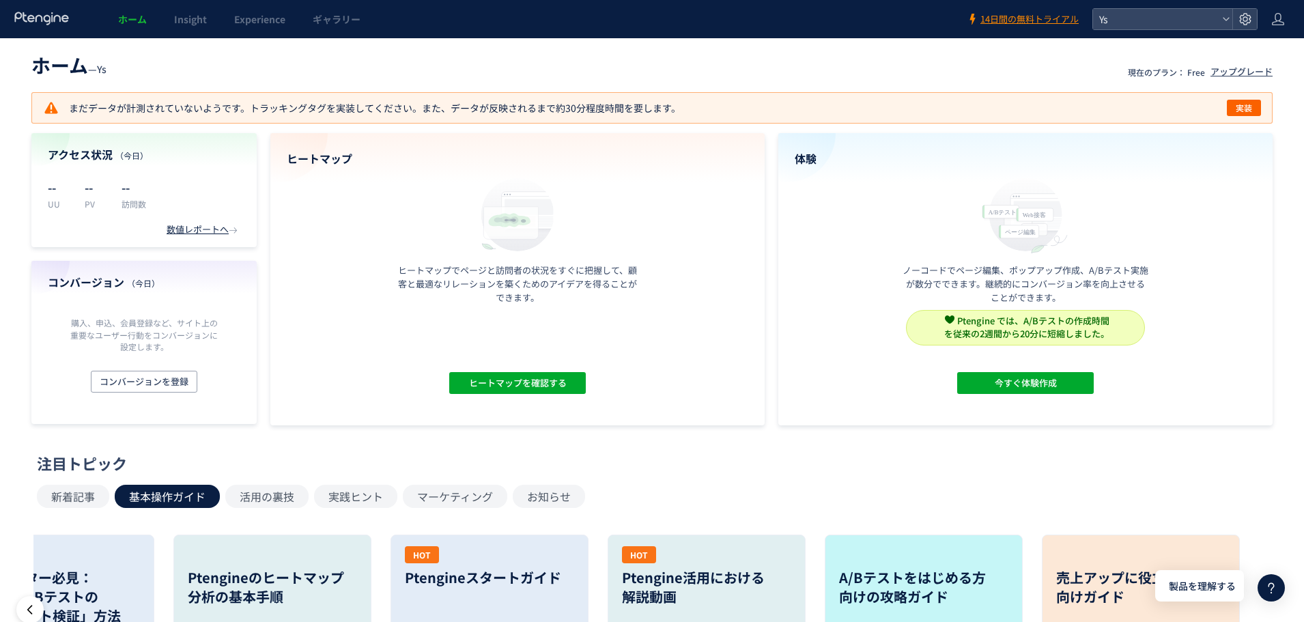
scroll to position [0, 0]
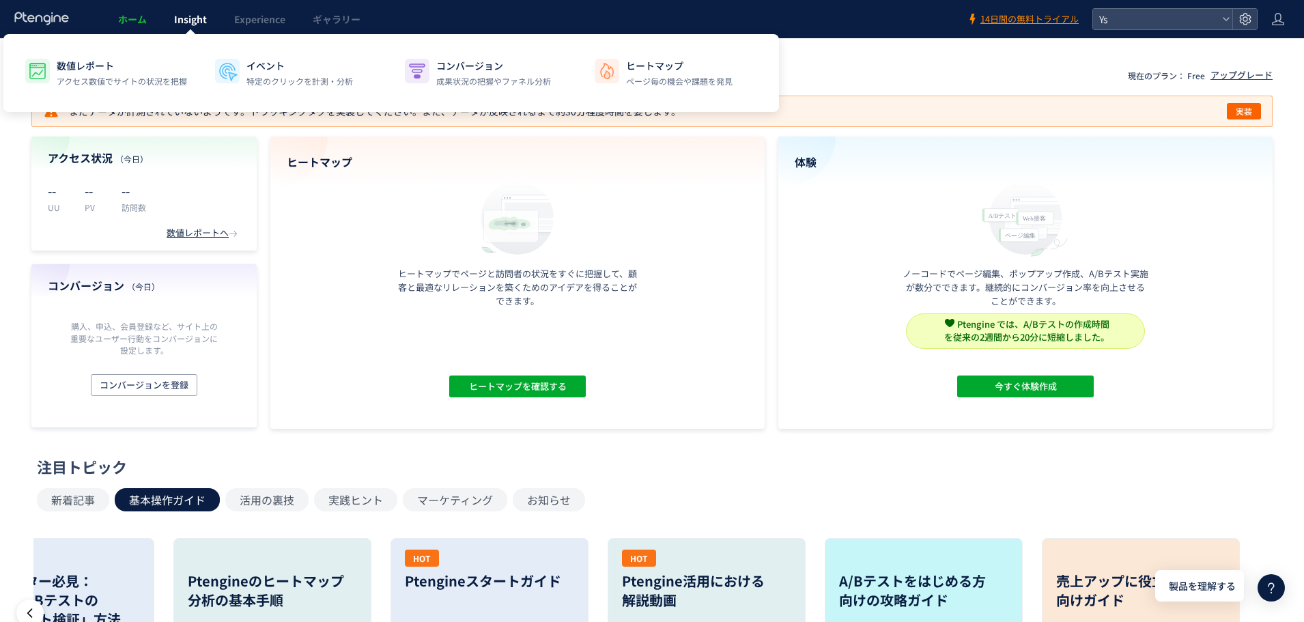
click at [194, 19] on span "Insight" at bounding box center [190, 19] width 33 height 14
